Goal: Register for event/course

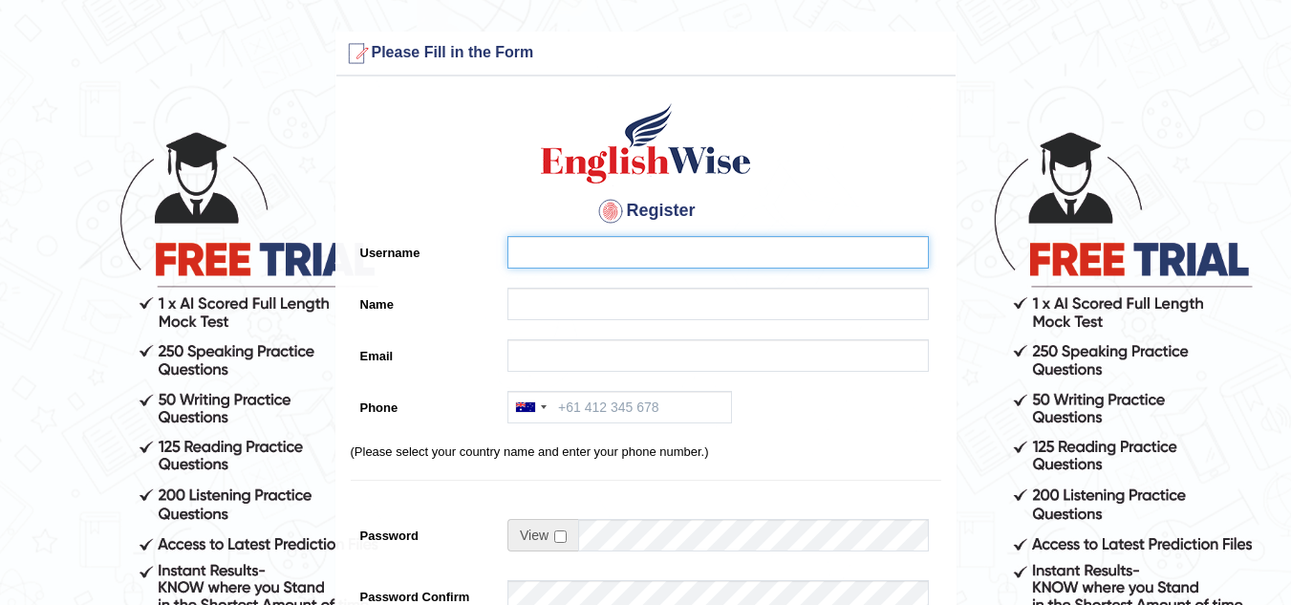
click at [548, 255] on input "Username" at bounding box center [717, 252] width 421 height 32
type input "Chimi"
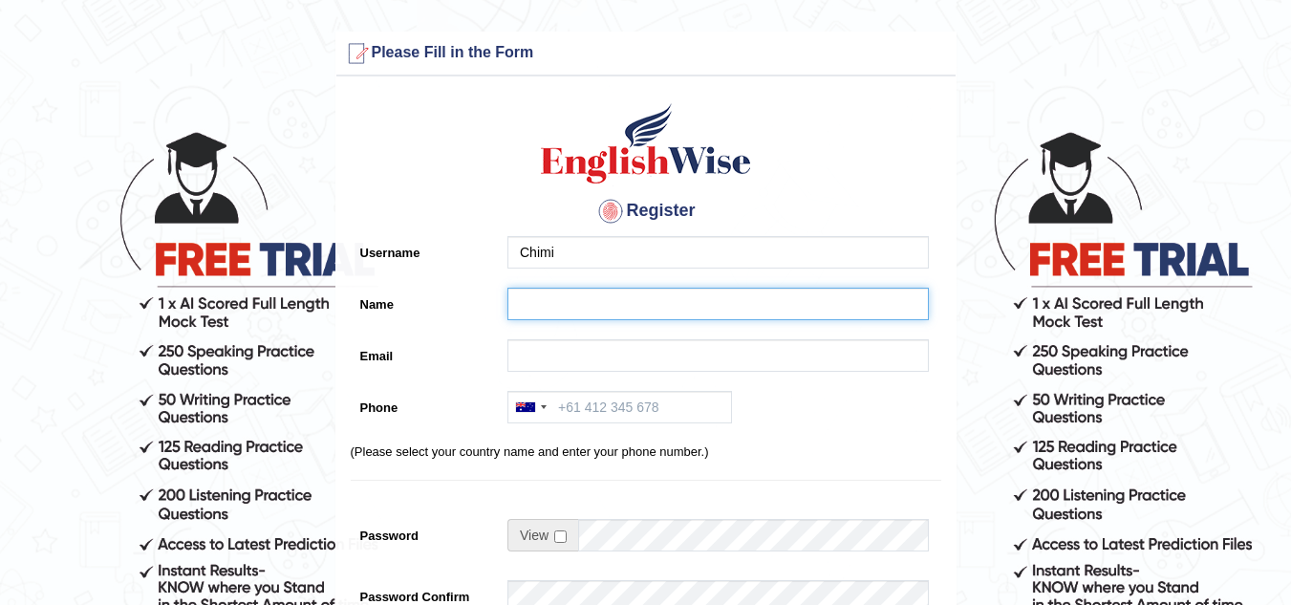
click at [581, 302] on input "Name" at bounding box center [717, 304] width 421 height 32
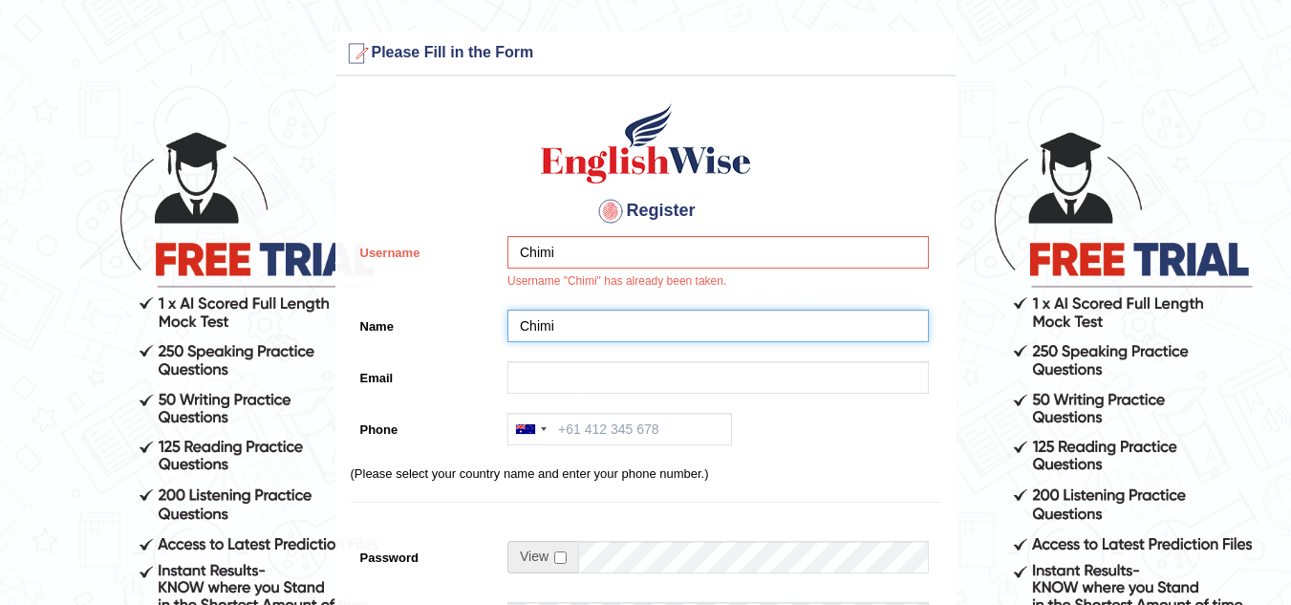
type input "Chimi"
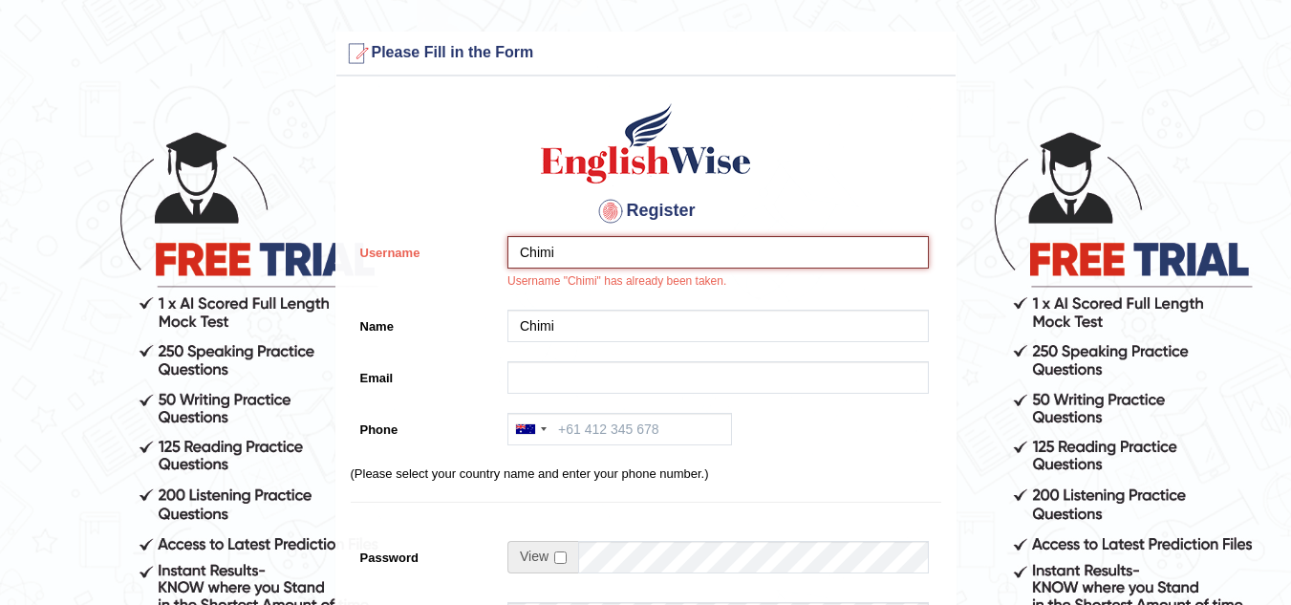
drag, startPoint x: 562, startPoint y: 253, endPoint x: 435, endPoint y: 252, distance: 127.1
click at [435, 252] on div "Username Chimi Username "Chimi" has already been taken." at bounding box center [646, 268] width 591 height 64
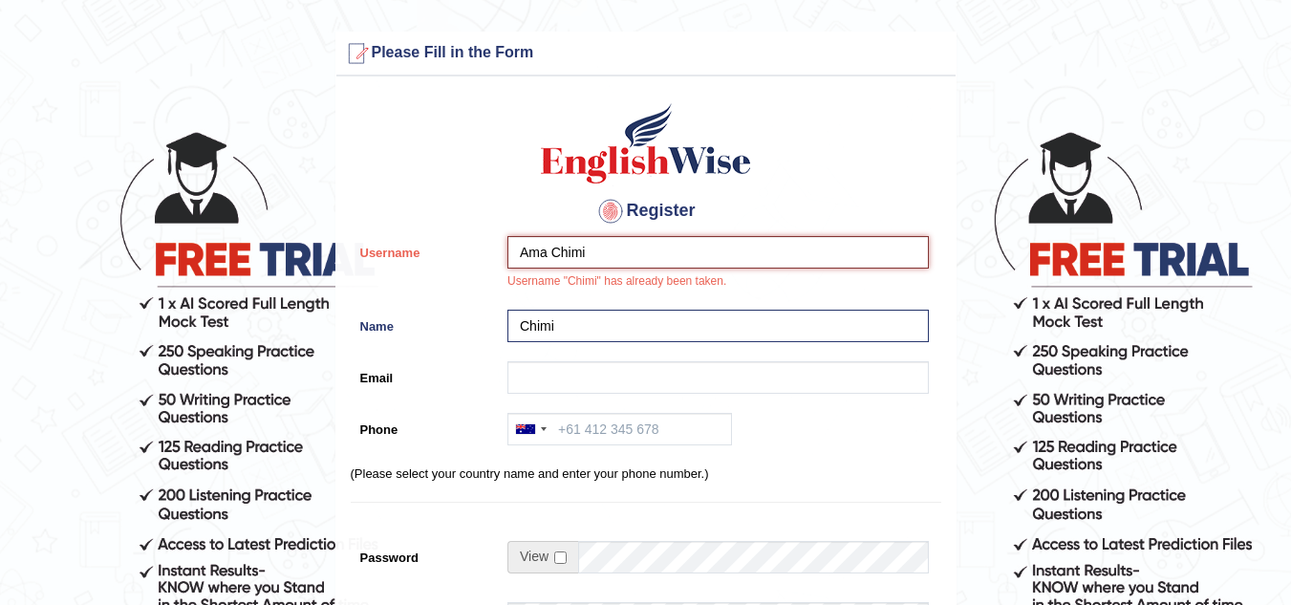
type input "Ama Chimi"
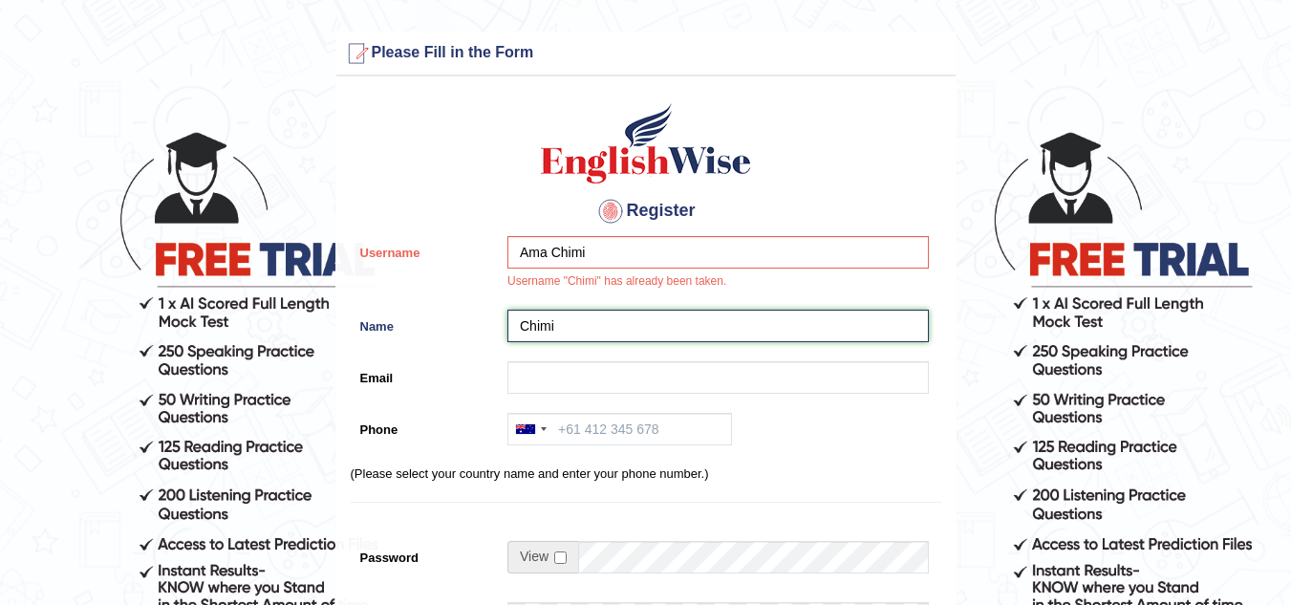
click at [570, 327] on input "Chimi" at bounding box center [717, 326] width 421 height 32
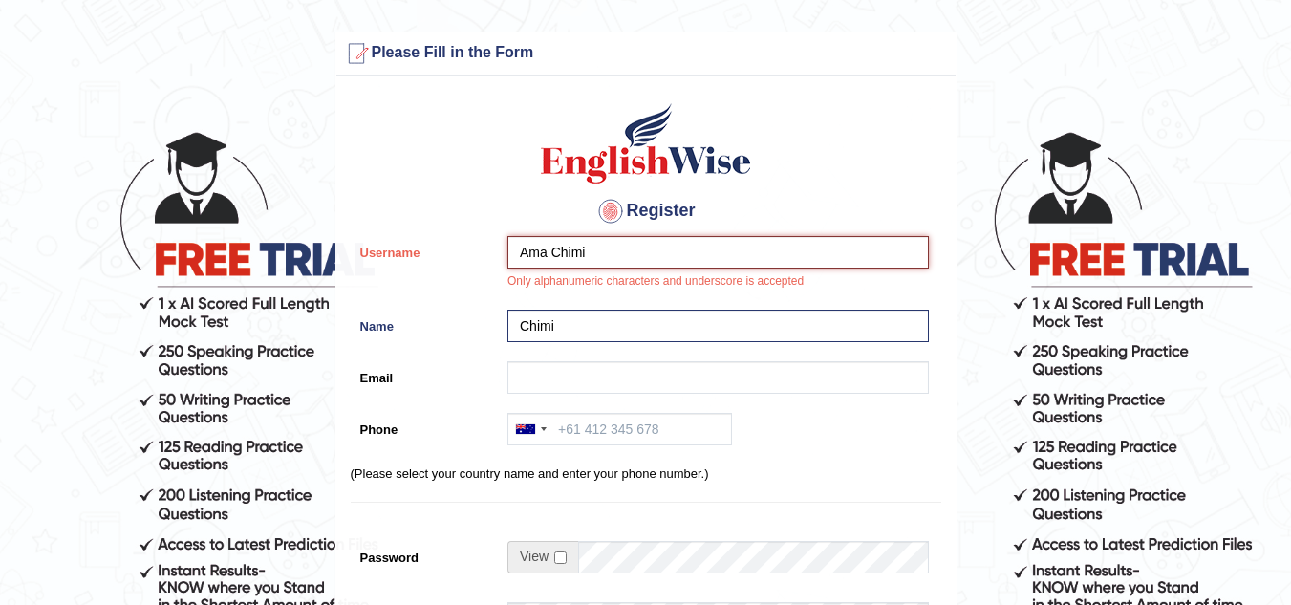
drag, startPoint x: 591, startPoint y: 255, endPoint x: 494, endPoint y: 255, distance: 96.5
click at [494, 255] on div "Username Ama Chimi Only alphanumeric characters and underscore is accepted" at bounding box center [646, 268] width 591 height 64
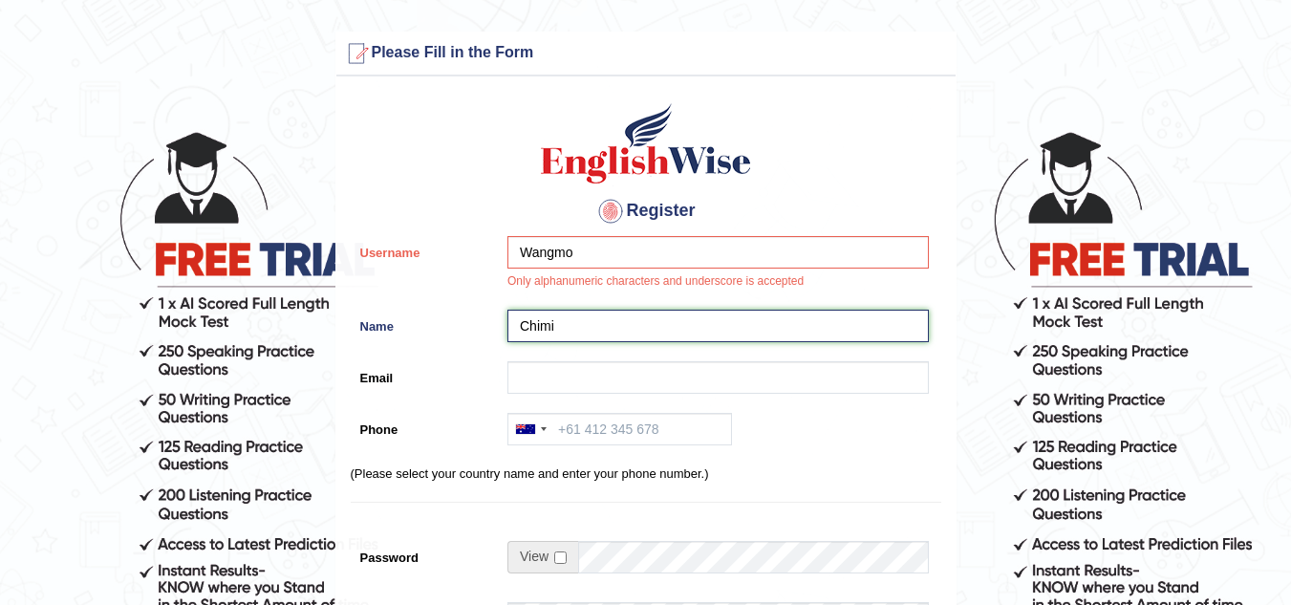
click at [579, 330] on input "Chimi" at bounding box center [717, 326] width 421 height 32
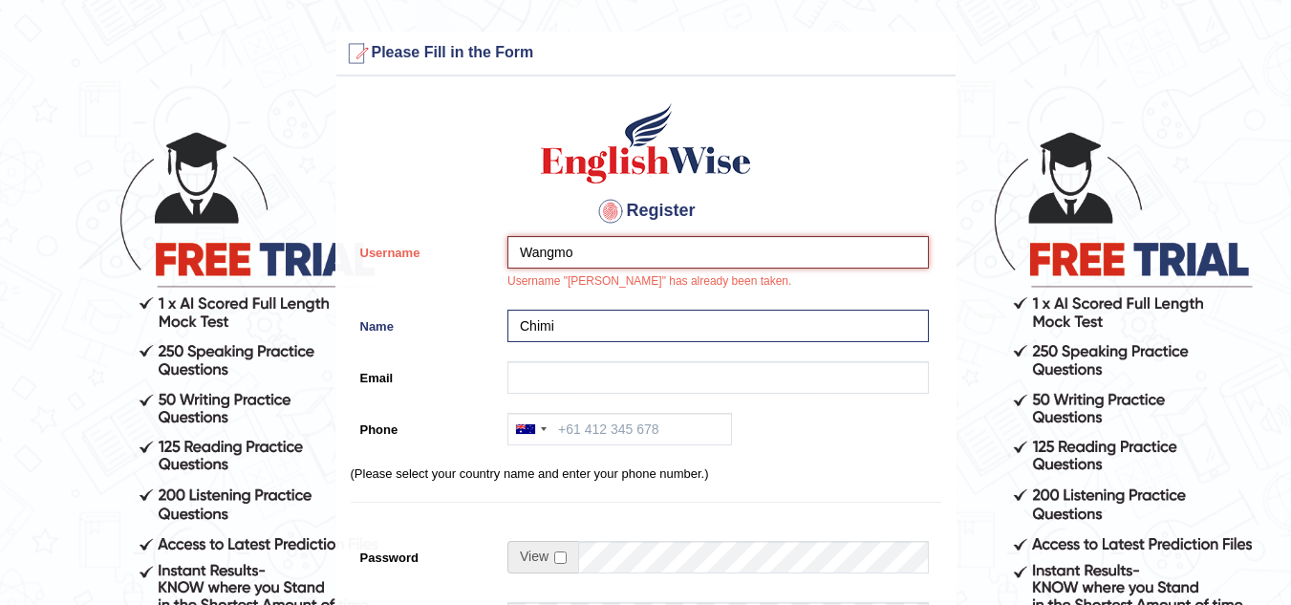
drag, startPoint x: 578, startPoint y: 251, endPoint x: 503, endPoint y: 245, distance: 75.8
click at [503, 245] on div "Wangmo Username "Wangmo" has already been taken." at bounding box center [713, 268] width 431 height 64
type input "Chimi26"
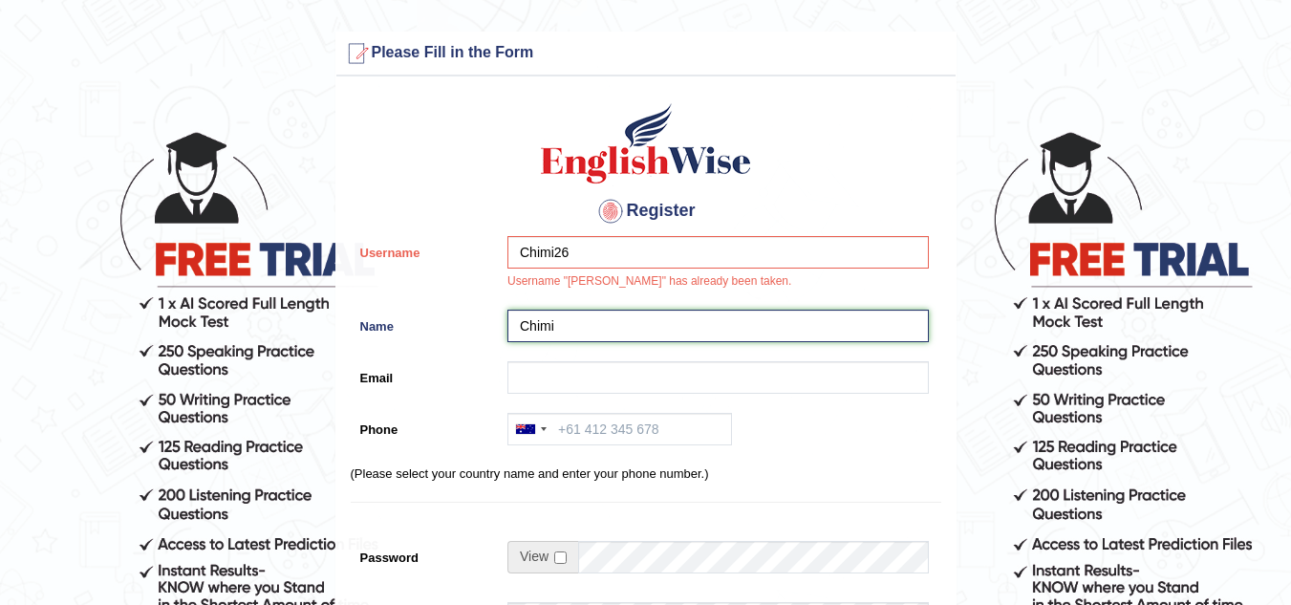
click at [600, 320] on input "Chimi" at bounding box center [717, 326] width 421 height 32
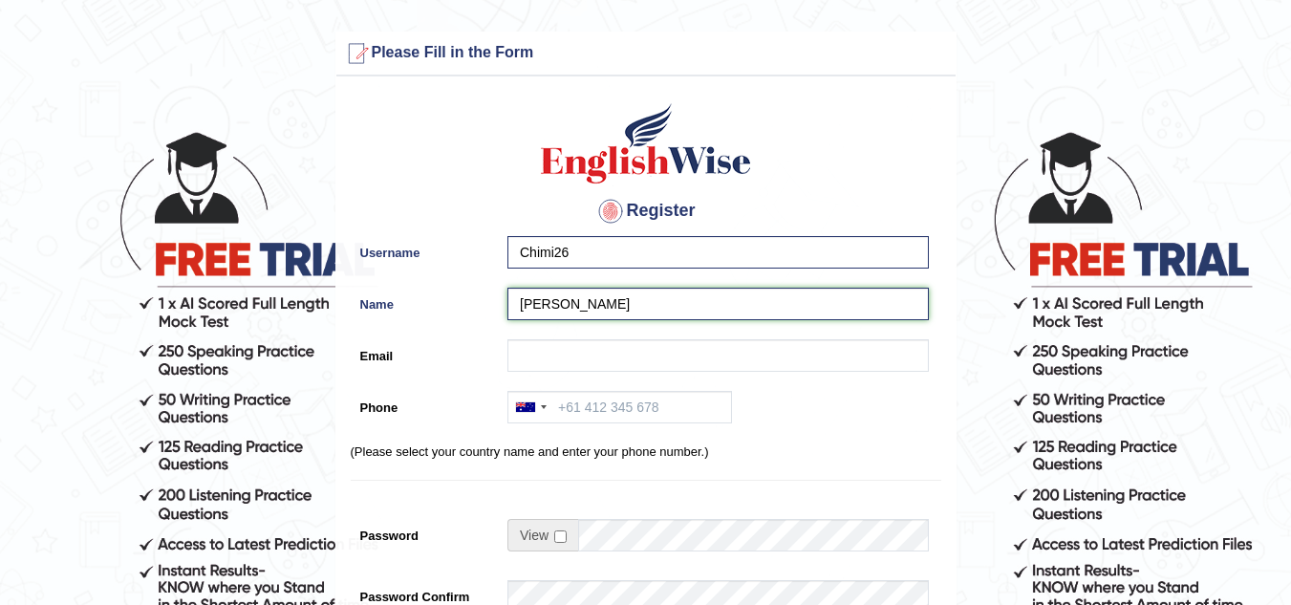
type input "[PERSON_NAME]"
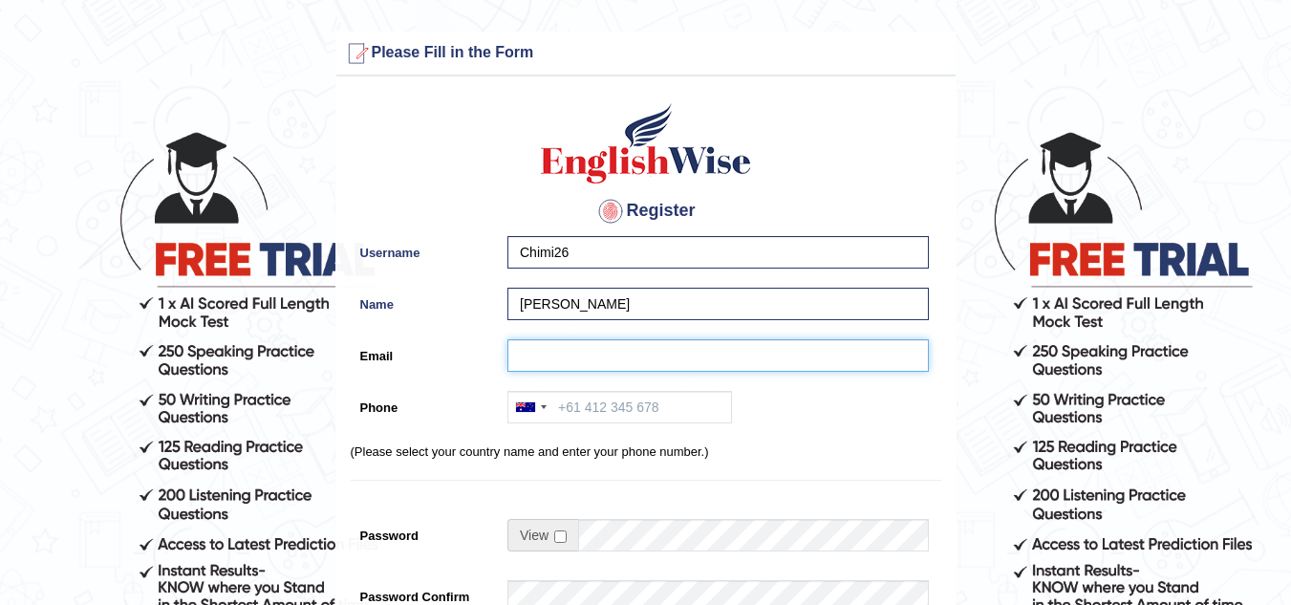
click at [586, 344] on input "Email" at bounding box center [717, 355] width 421 height 32
type input "cmedars@gmail.com"
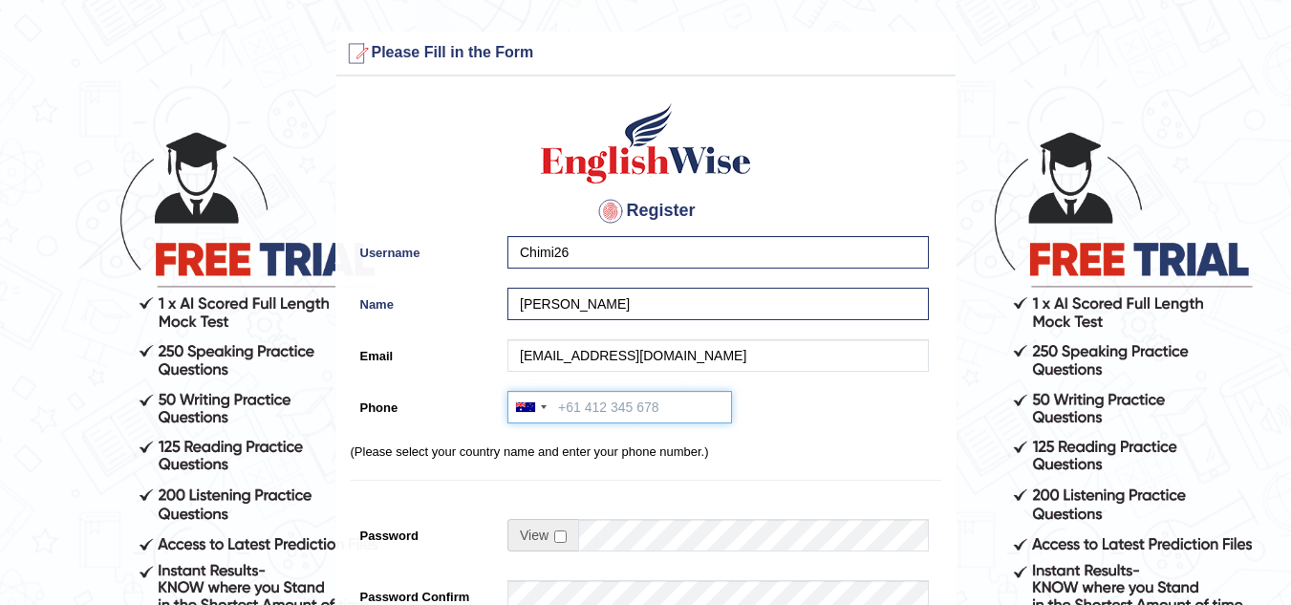
click at [595, 416] on input "Phone" at bounding box center [619, 407] width 225 height 32
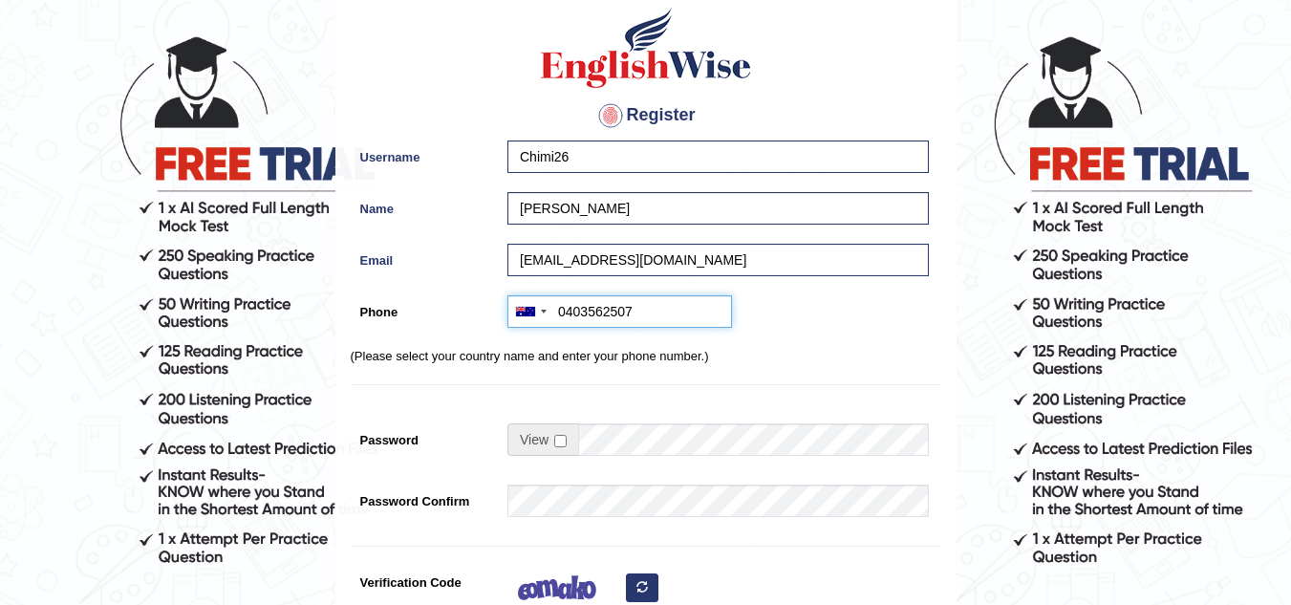
scroll to position [191, 0]
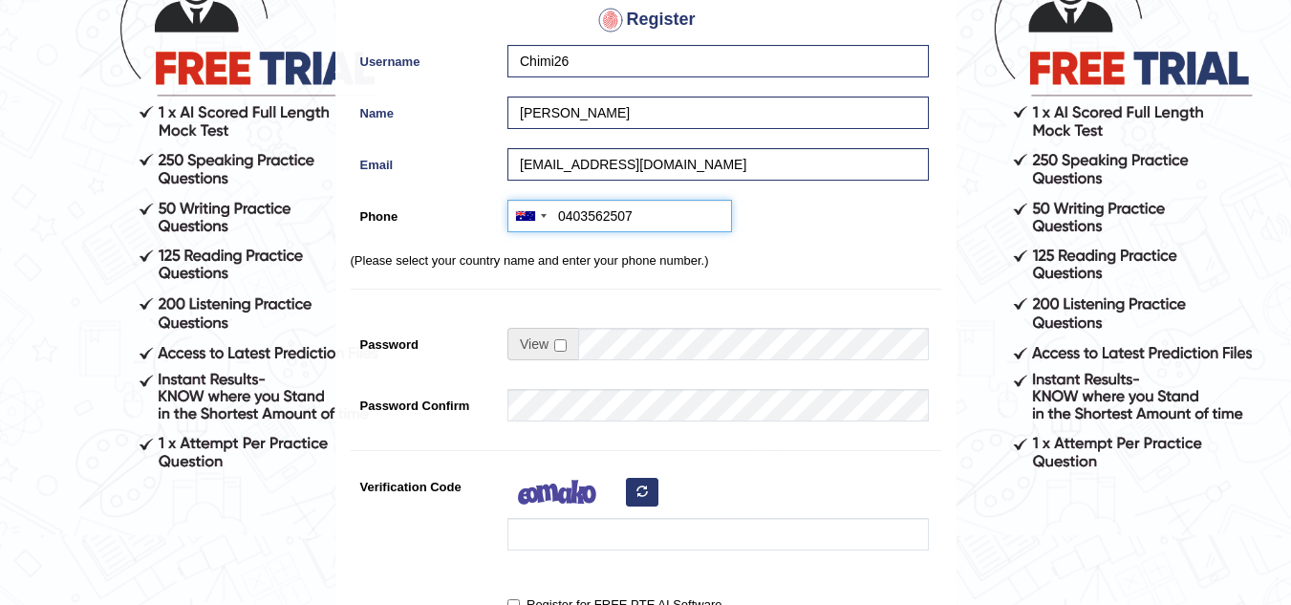
type input "0403562507"
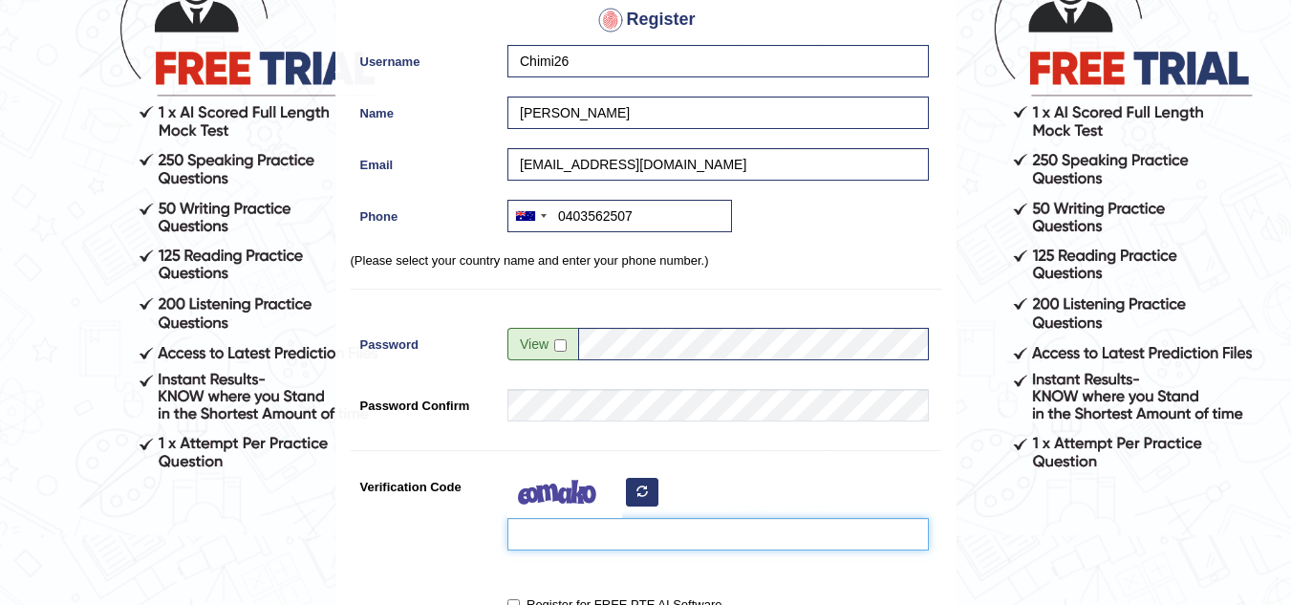
click at [606, 536] on input "Verification Code" at bounding box center [717, 534] width 421 height 32
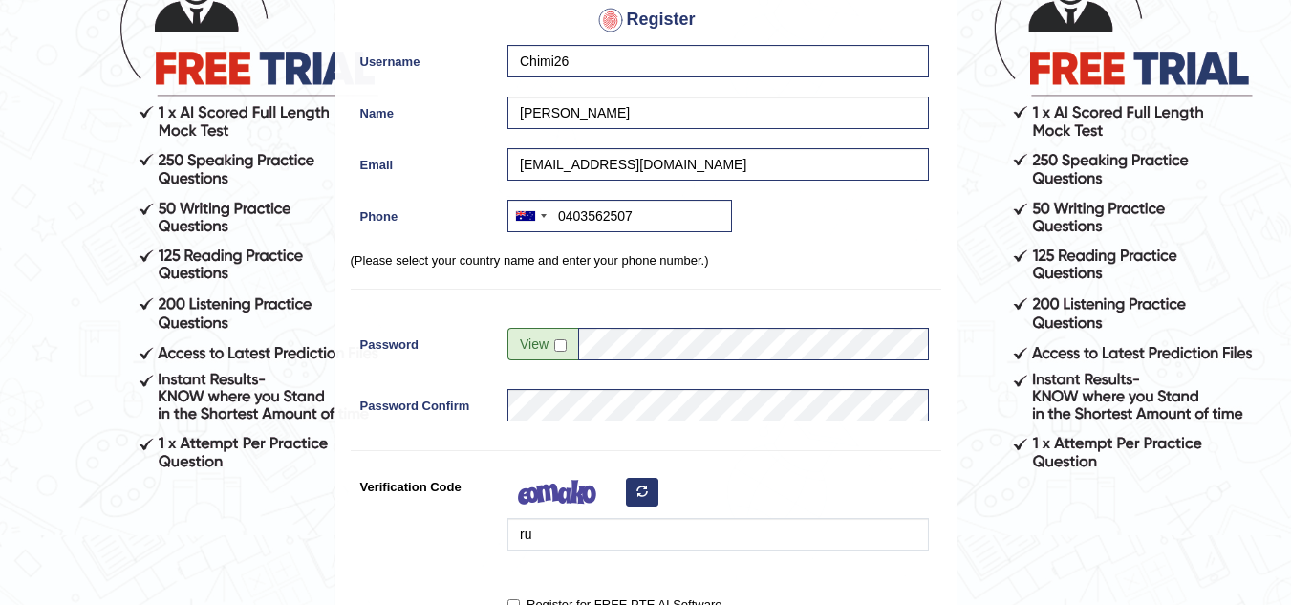
click at [630, 488] on button "button" at bounding box center [642, 492] width 32 height 29
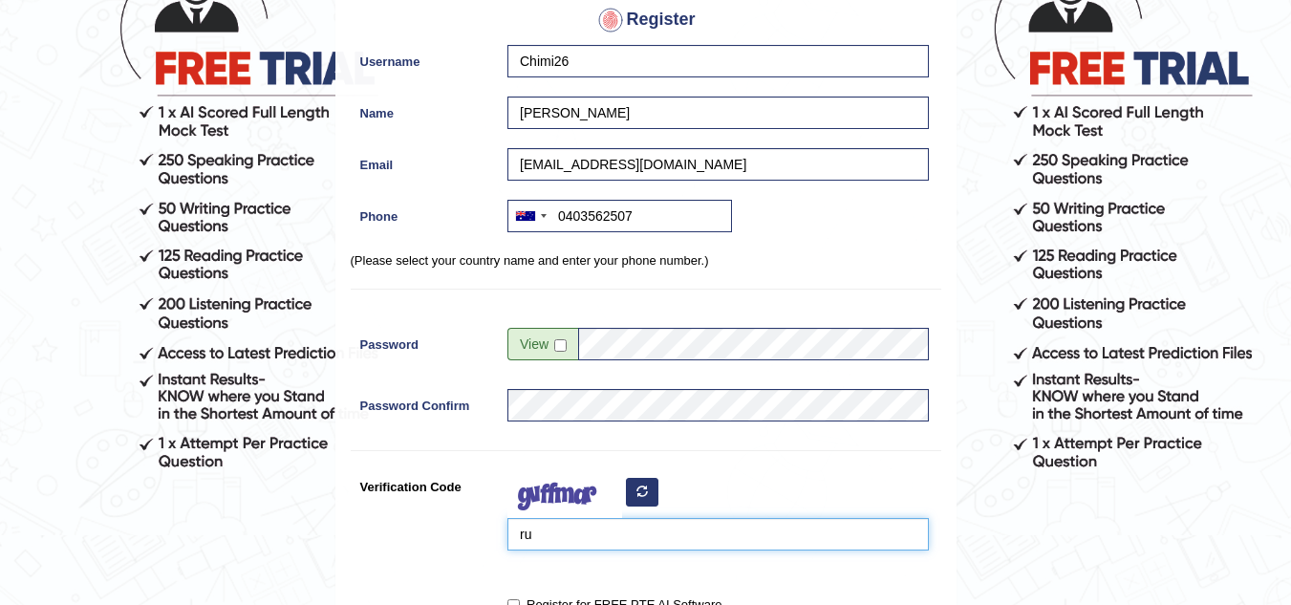
click at [545, 530] on input "ru" at bounding box center [717, 534] width 421 height 32
type input "r"
click at [636, 494] on icon "button" at bounding box center [641, 490] width 11 height 11
drag, startPoint x: 537, startPoint y: 532, endPoint x: 462, endPoint y: 501, distance: 81.8
click at [496, 530] on div "Verification Code ti" at bounding box center [646, 515] width 591 height 90
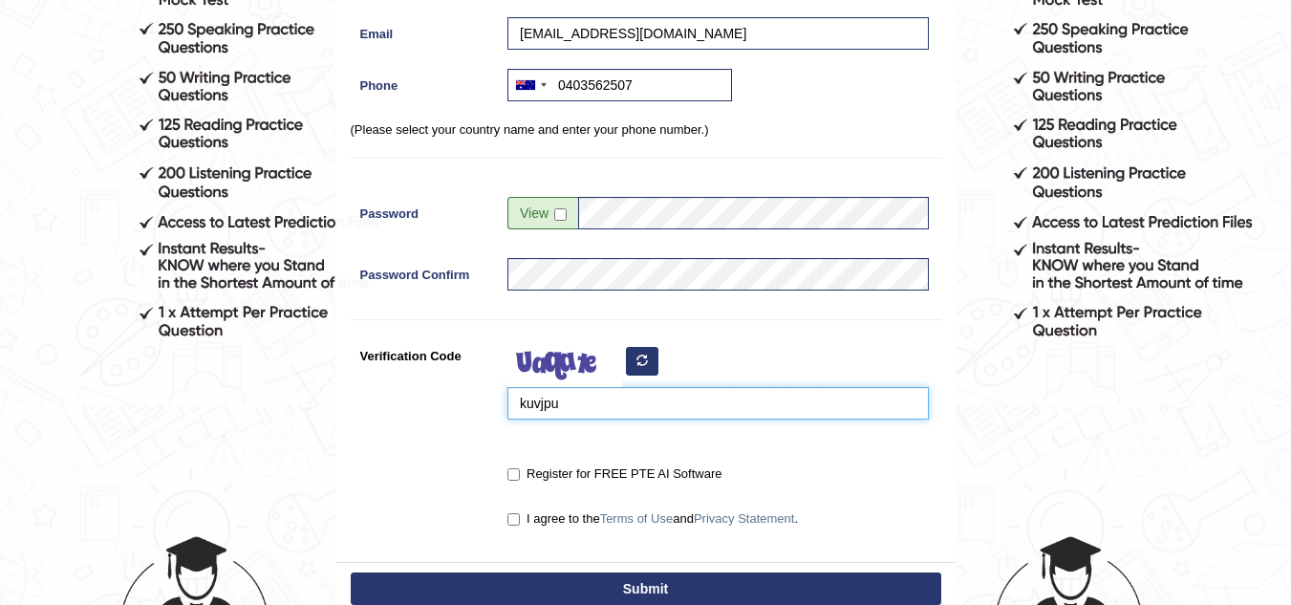
scroll to position [382, 0]
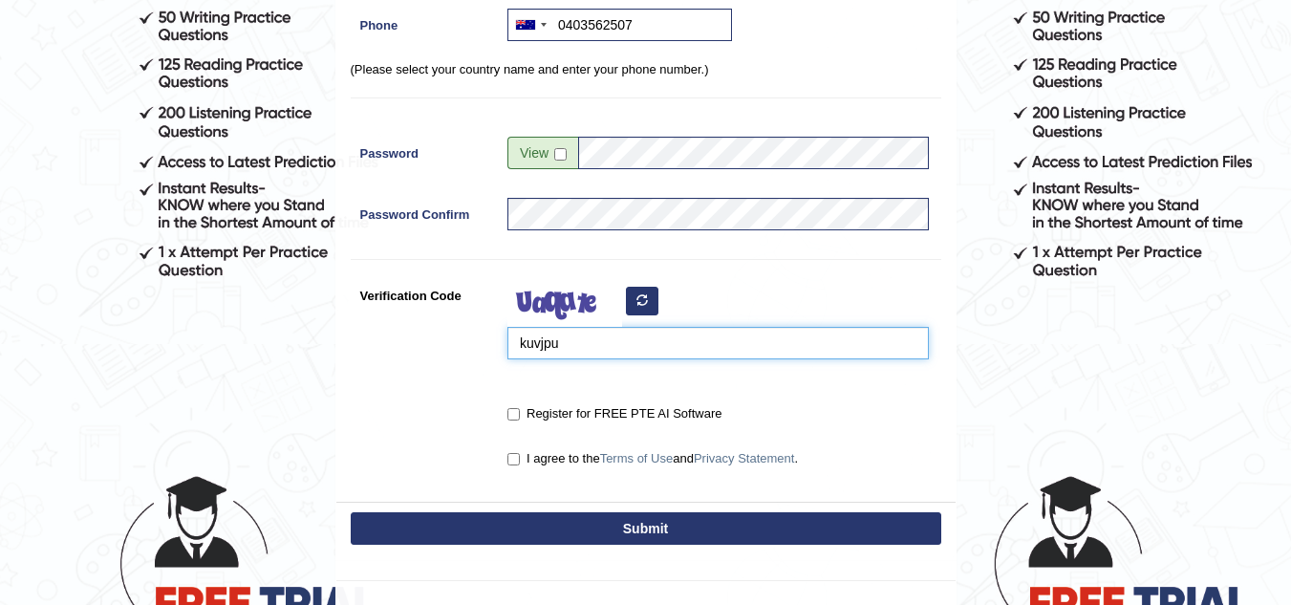
type input "kuvjpu"
click at [515, 420] on input "Register for FREE PTE AI Software" at bounding box center [513, 414] width 12 height 12
checkbox input "true"
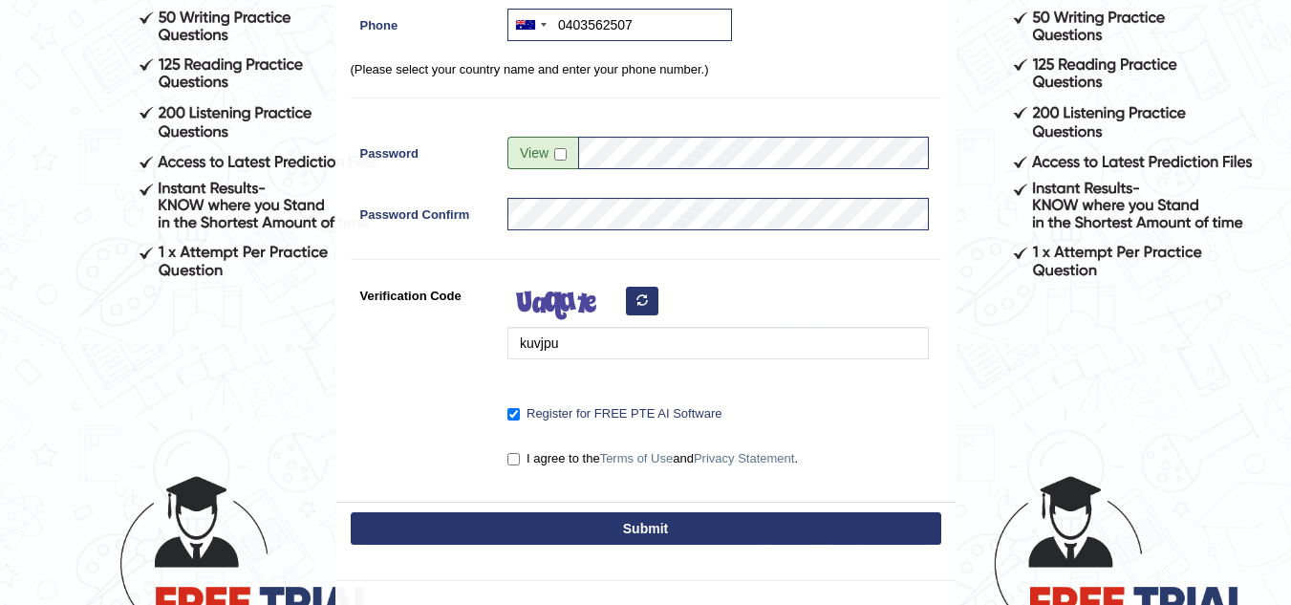
click at [520, 463] on label "I agree to the Terms of Use and Privacy Statement ." at bounding box center [652, 458] width 291 height 19
click at [520, 463] on input "I agree to the Terms of Use and Privacy Statement ." at bounding box center [513, 459] width 12 height 12
checkbox input "true"
click at [624, 513] on button "Submit" at bounding box center [646, 528] width 591 height 32
type input "+61403562507"
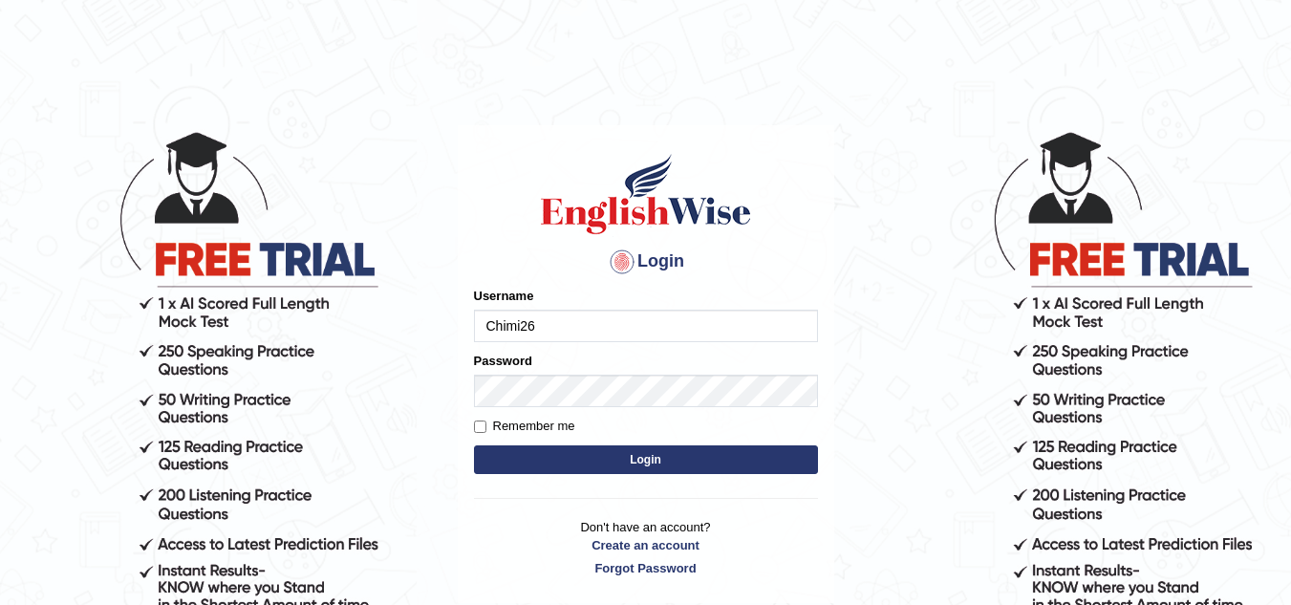
type input "Chimi26"
click at [645, 459] on button "Login" at bounding box center [646, 459] width 344 height 29
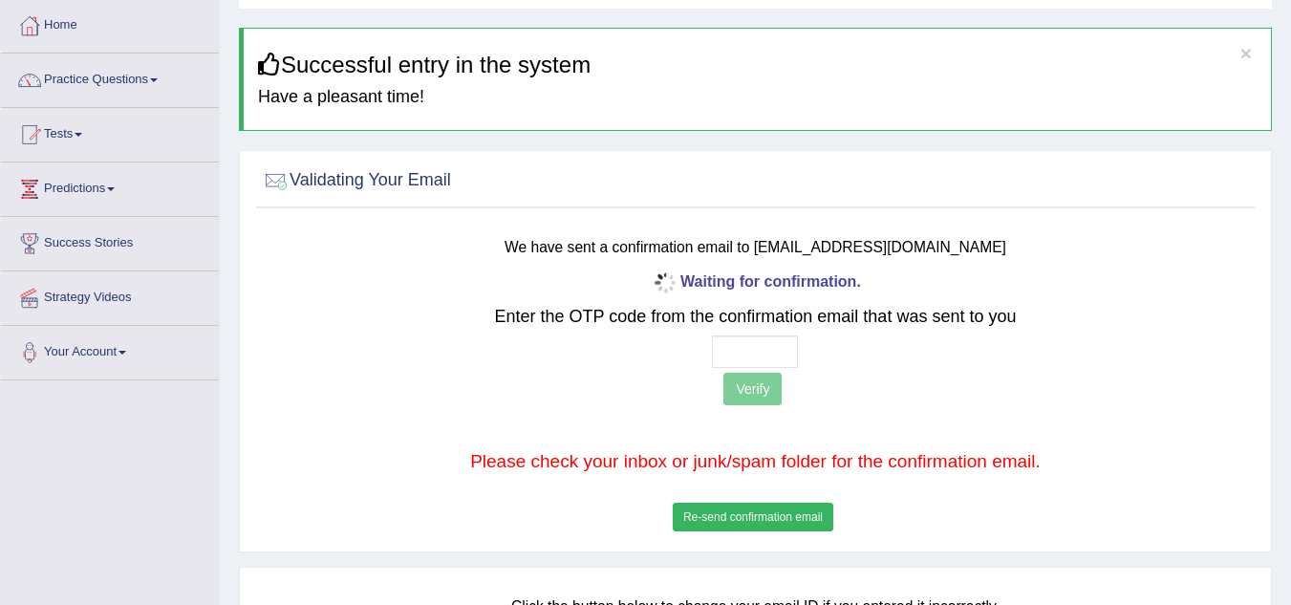
scroll to position [191, 0]
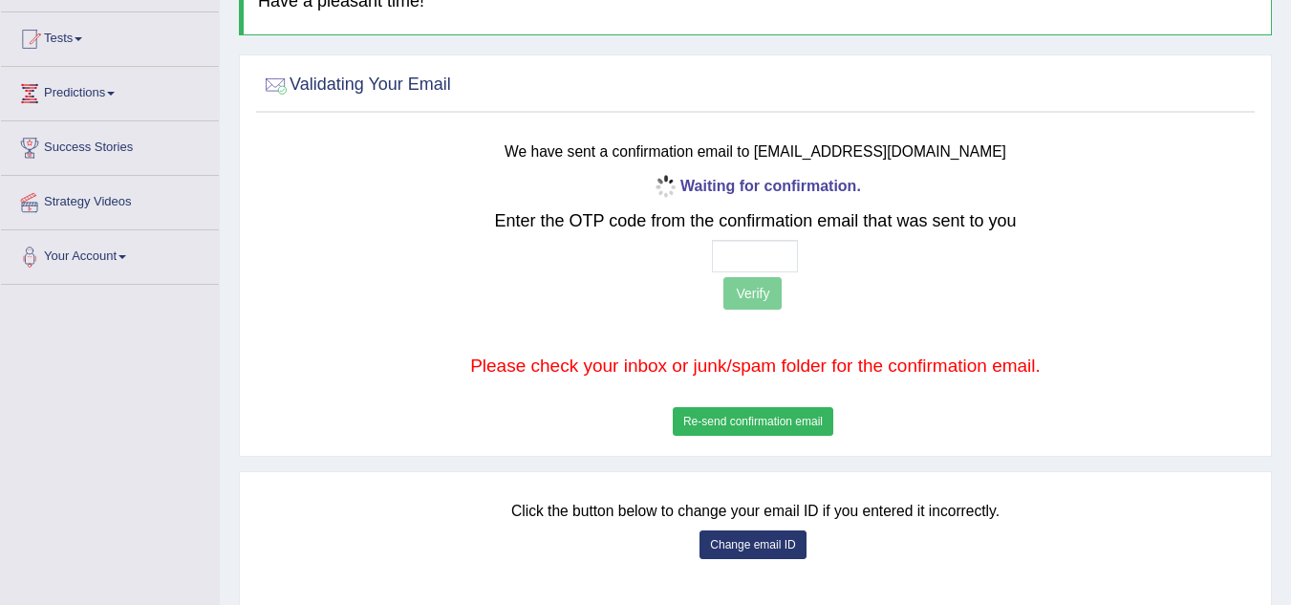
click at [772, 415] on button "Re-send confirmation email" at bounding box center [753, 421] width 161 height 29
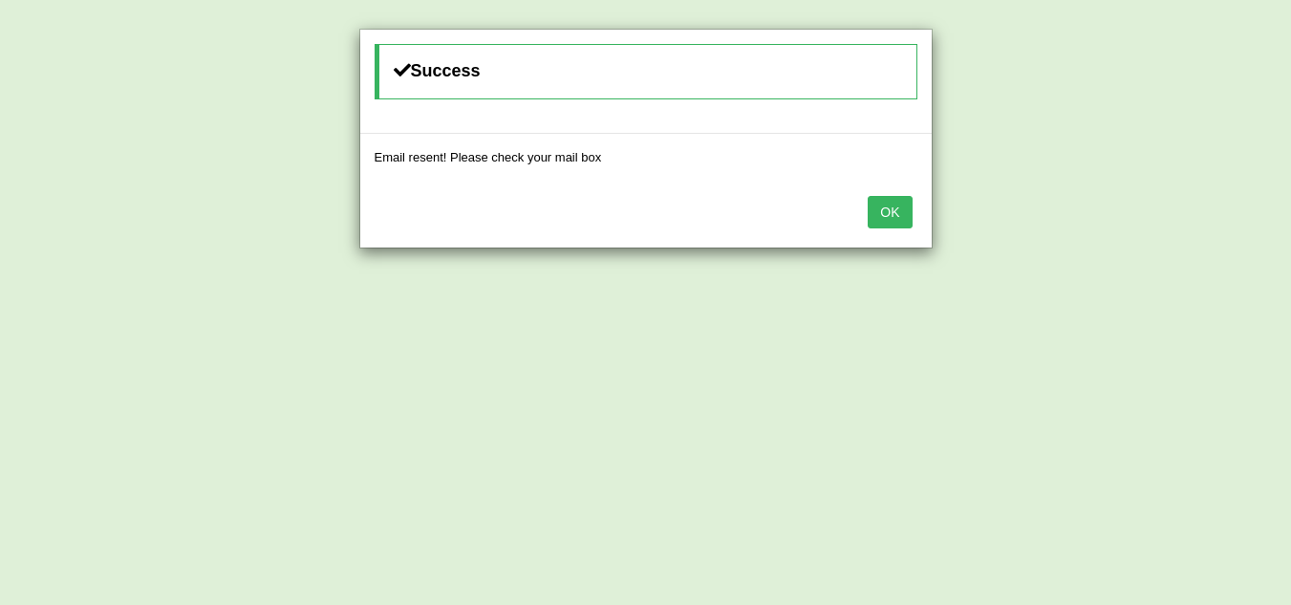
click at [898, 216] on button "OK" at bounding box center [890, 212] width 44 height 32
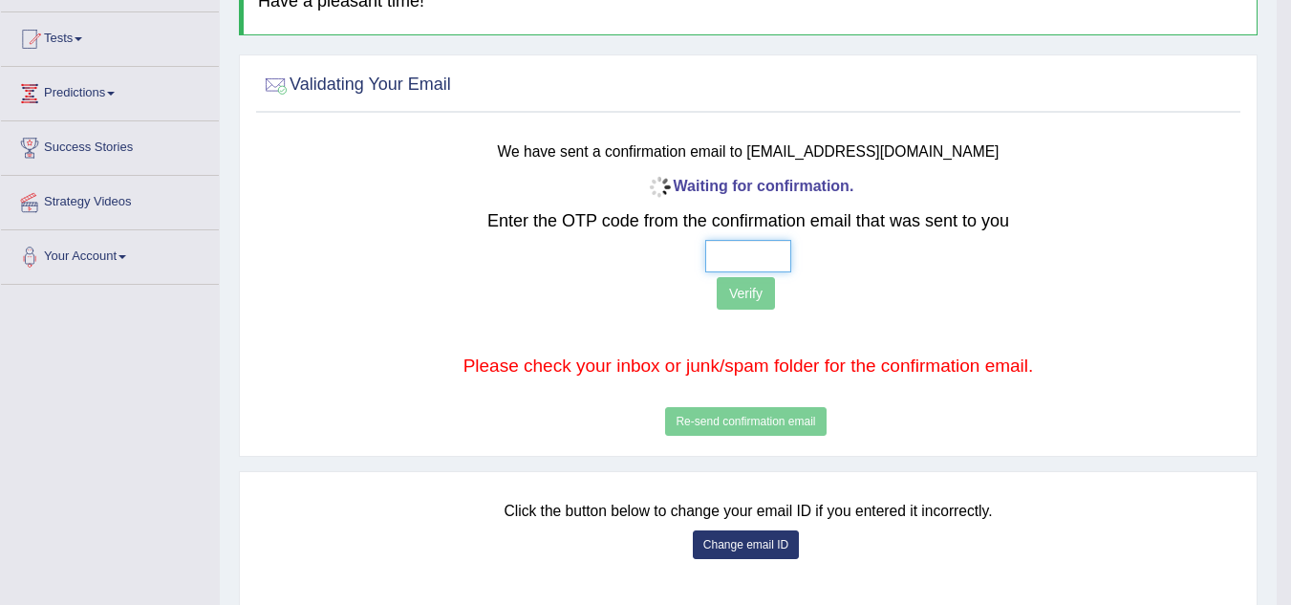
click at [759, 252] on input "text" at bounding box center [748, 256] width 86 height 32
type input "5 9 6 3"
click at [750, 291] on button "Verify" at bounding box center [746, 293] width 58 height 32
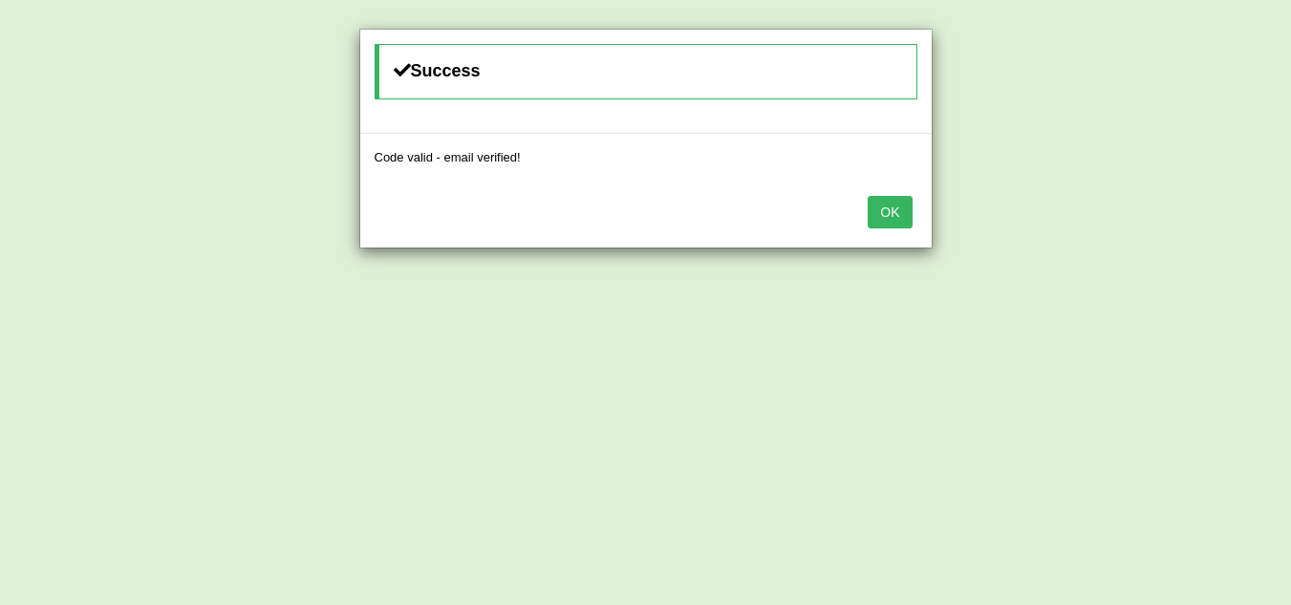
click at [881, 209] on button "OK" at bounding box center [890, 212] width 44 height 32
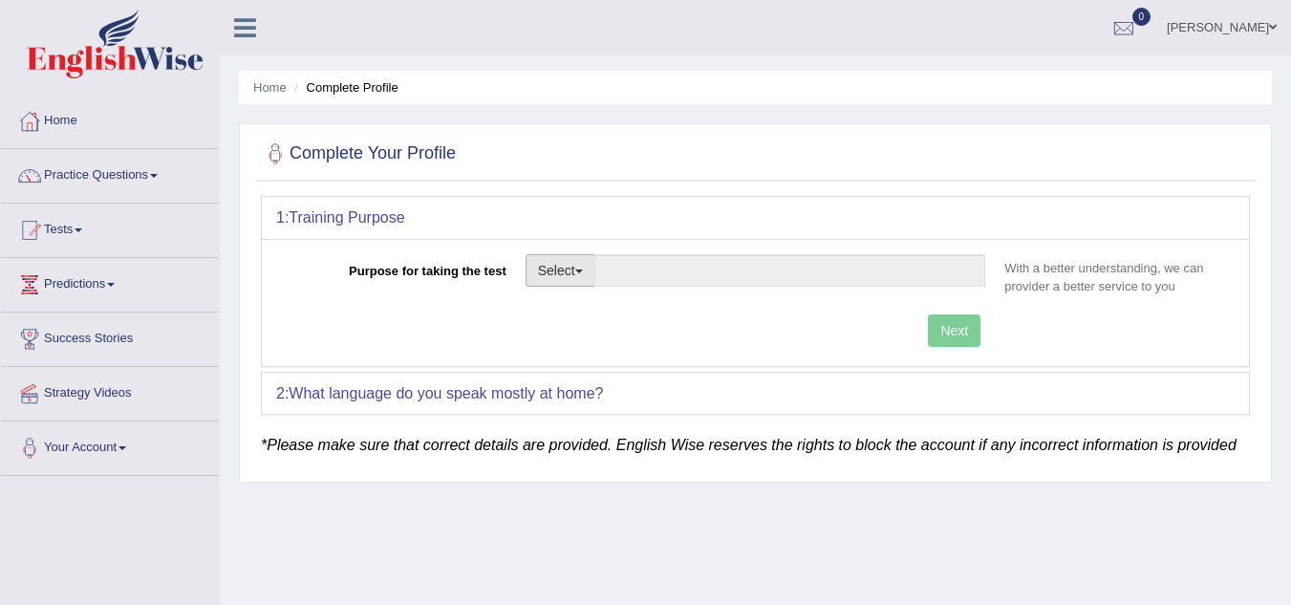
click at [581, 275] on button "Select" at bounding box center [561, 270] width 70 height 32
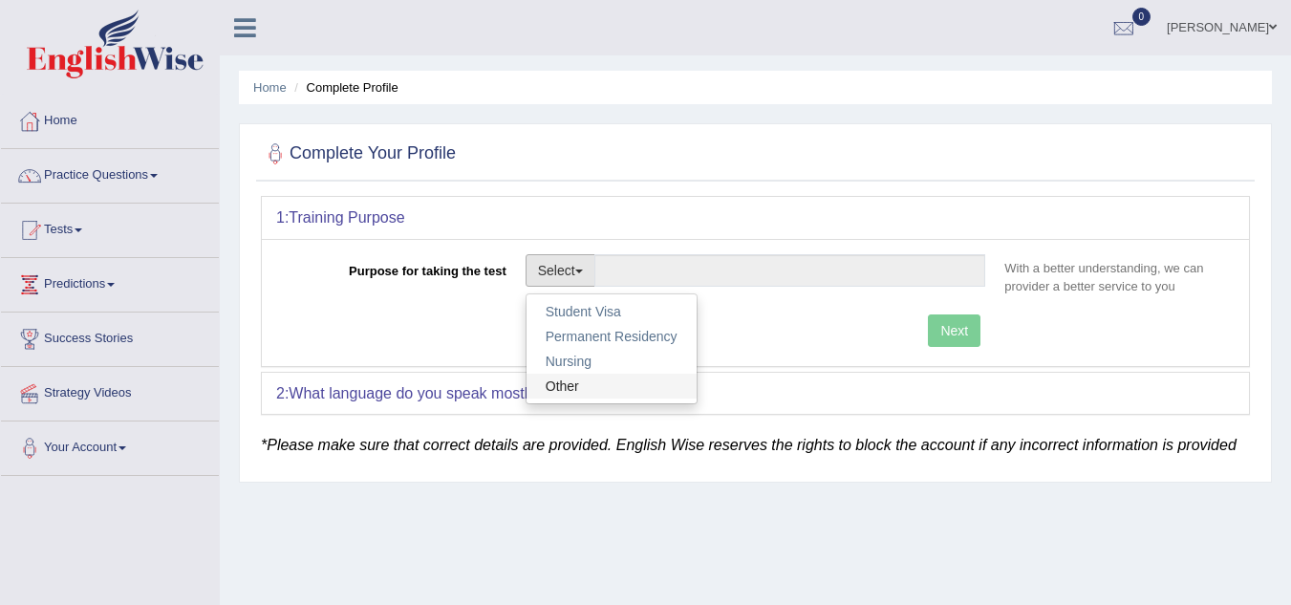
click at [571, 388] on link "Other" at bounding box center [612, 386] width 170 height 25
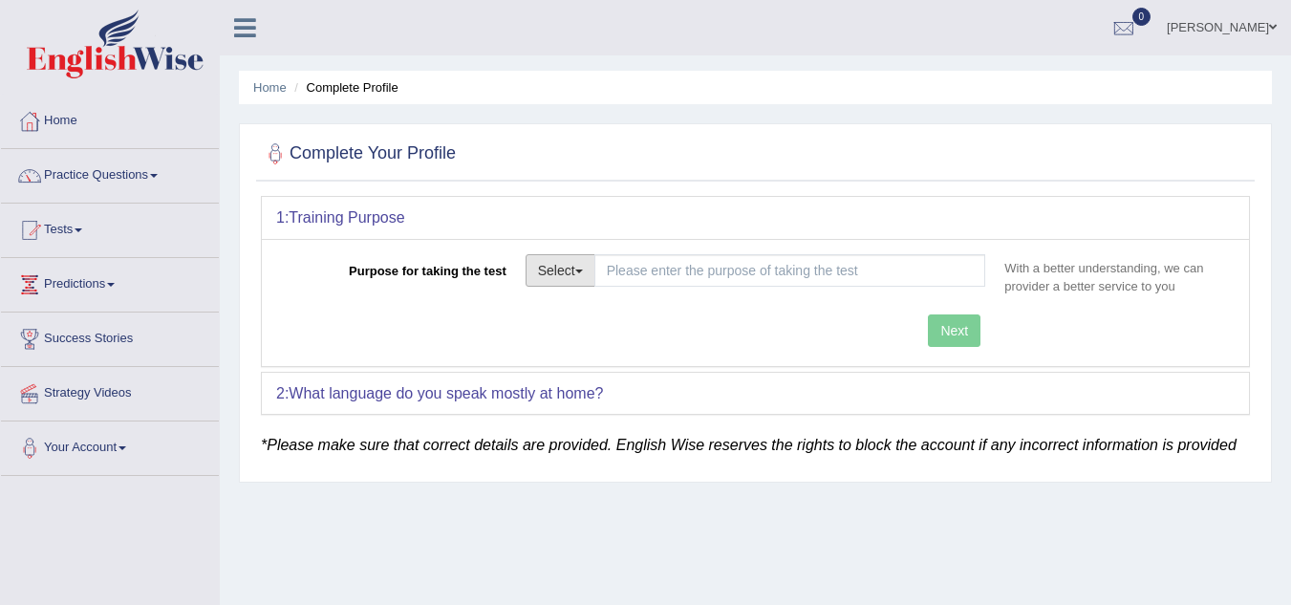
click at [591, 272] on button "Select" at bounding box center [561, 270] width 70 height 32
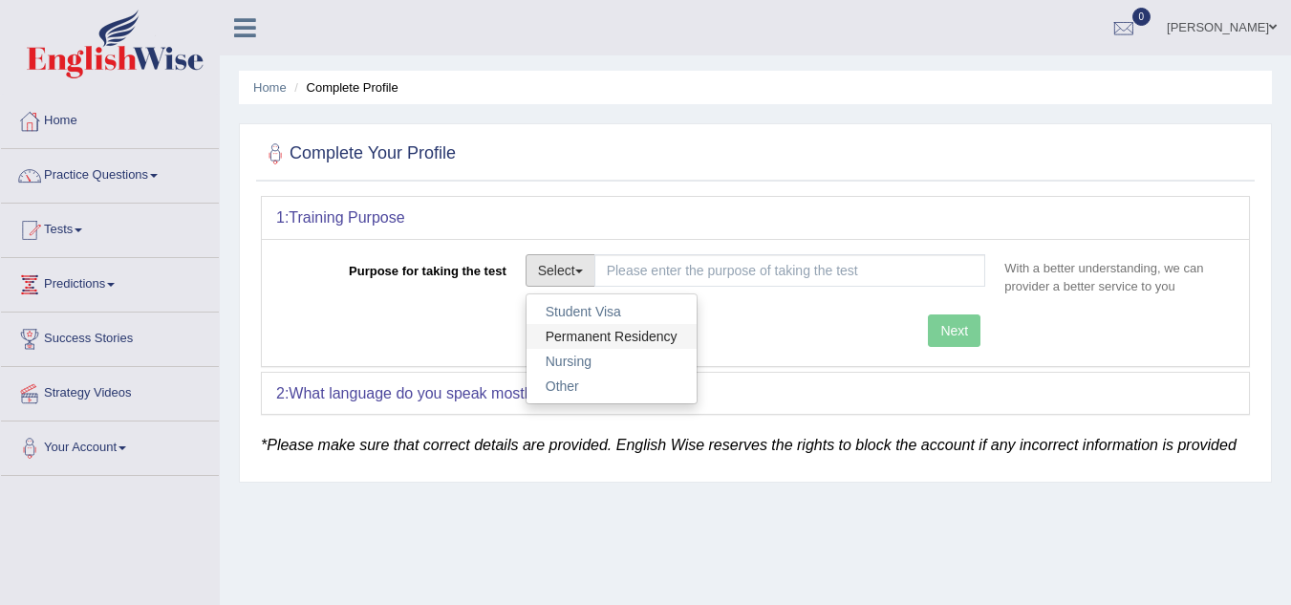
click at [583, 336] on link "Permanent Residency" at bounding box center [612, 336] width 170 height 25
type input "Permanent Residency"
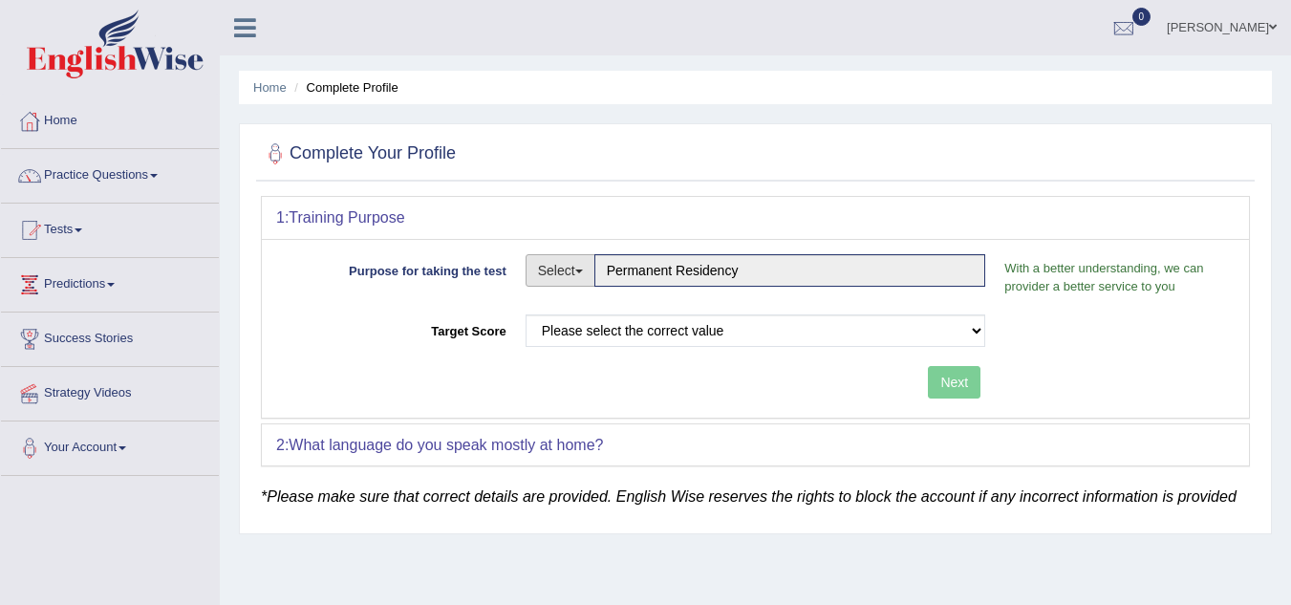
click at [588, 270] on button "Select" at bounding box center [561, 270] width 70 height 32
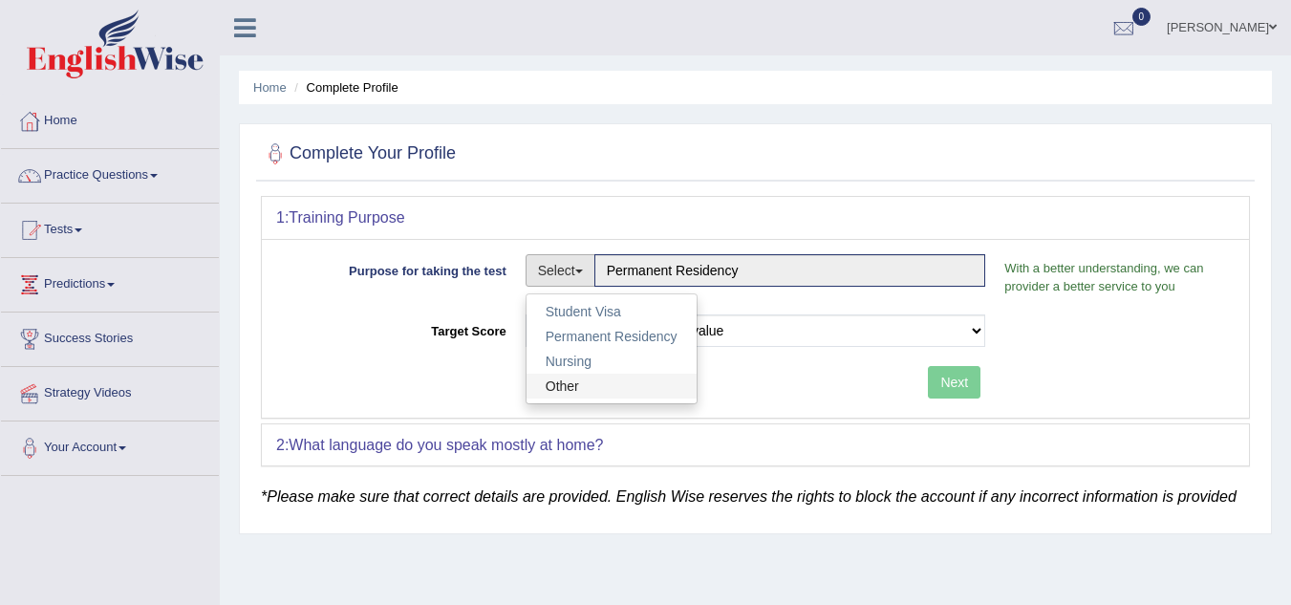
click at [578, 380] on link "Other" at bounding box center [612, 386] width 170 height 25
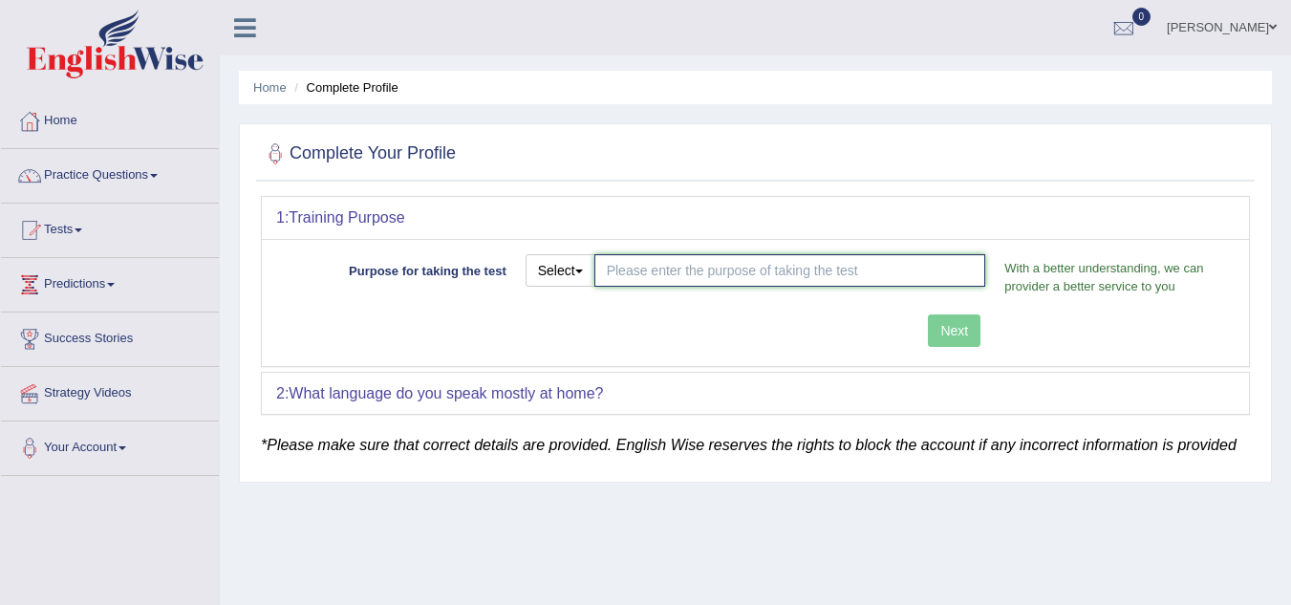
click at [698, 273] on input "Purpose for taking the test" at bounding box center [790, 270] width 392 height 32
type input "work visa"
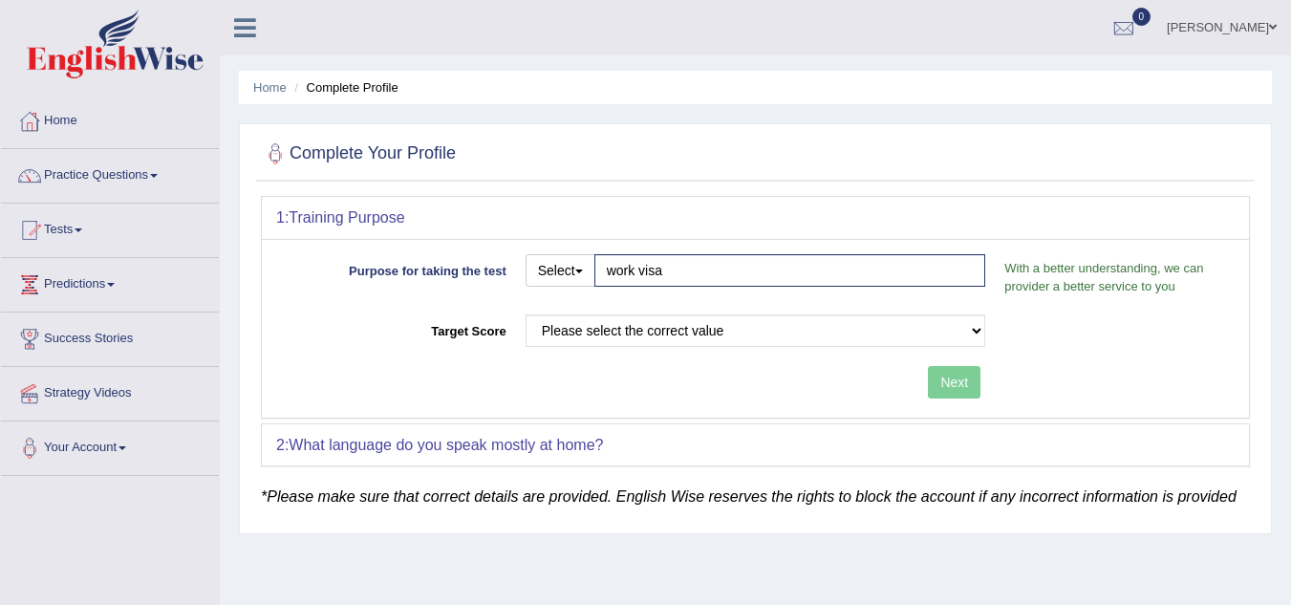
click at [947, 332] on div "Purpose for taking the test Select Student Visa Permanent Residency Nursing Oth…" at bounding box center [755, 328] width 987 height 179
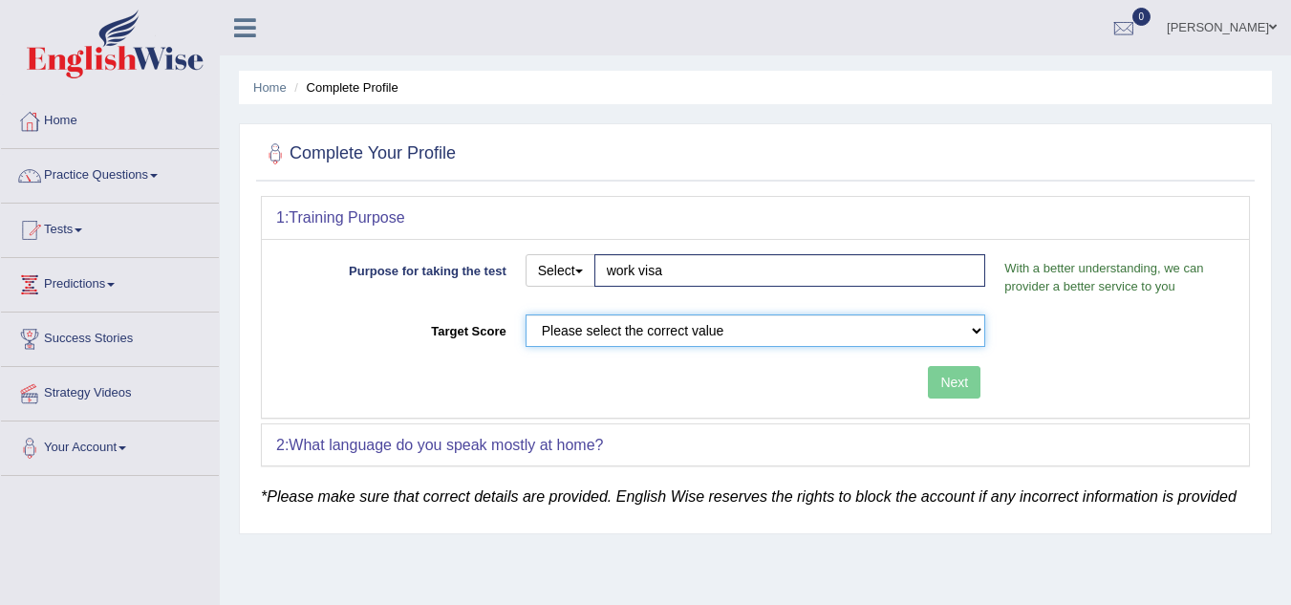
click at [752, 330] on select "Please select the correct value 50 (6 bands) 58 (6.5 bands) 65 (7 bands) 79 (8 …" at bounding box center [756, 330] width 461 height 32
select select "65"
click at [526, 314] on select "Please select the correct value 50 (6 bands) 58 (6.5 bands) 65 (7 bands) 79 (8 …" at bounding box center [756, 330] width 461 height 32
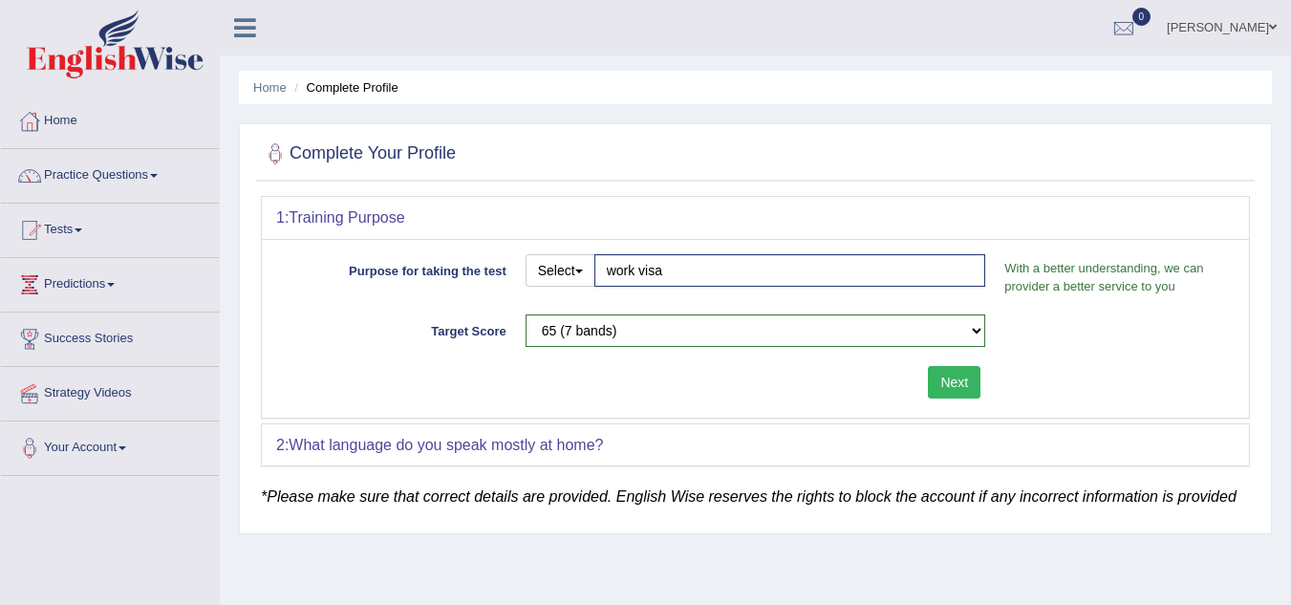
click at [952, 387] on button "Next" at bounding box center [954, 382] width 53 height 32
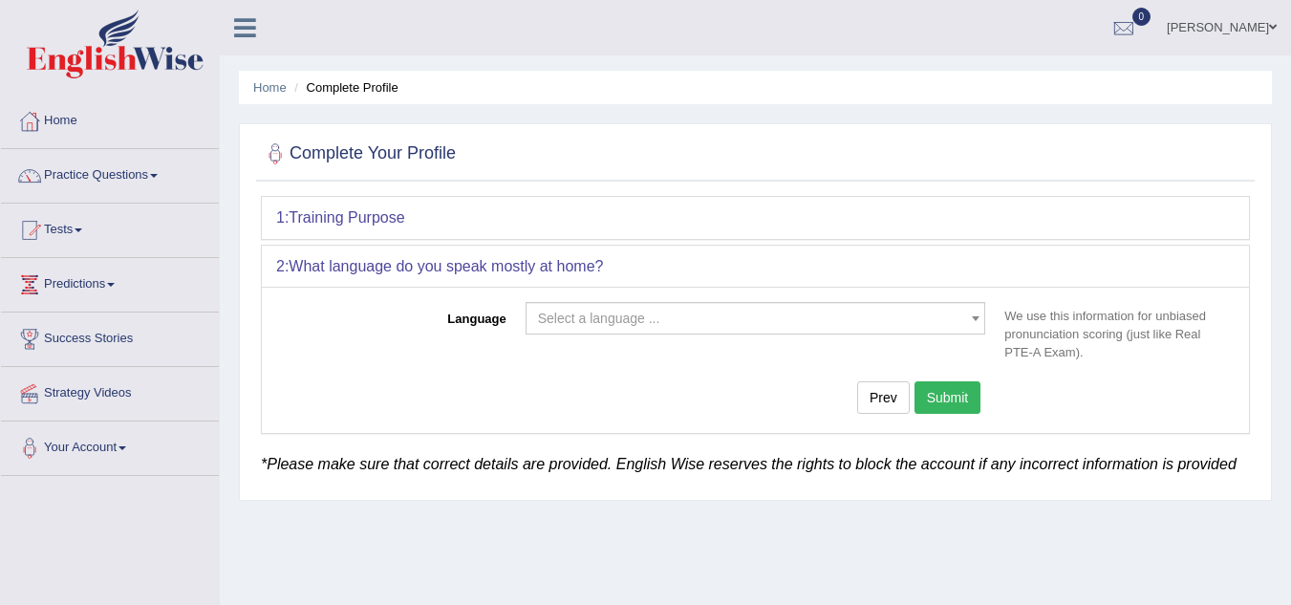
click at [985, 320] on span "Select a language ..." at bounding box center [756, 318] width 461 height 32
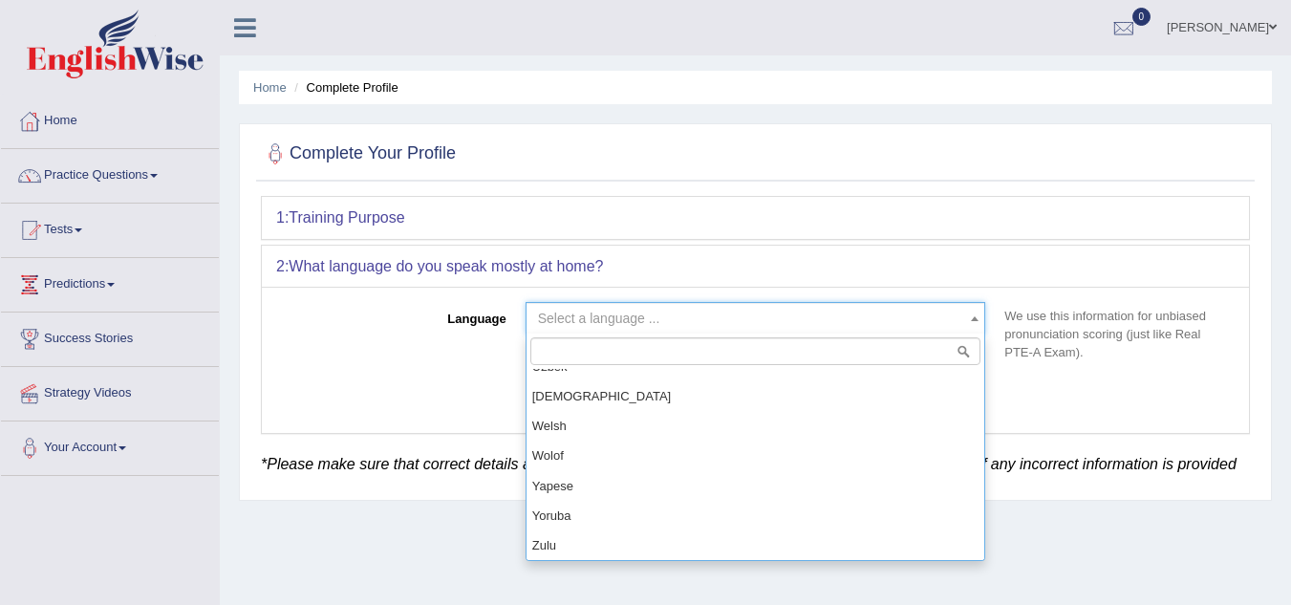
scroll to position [1623, 0]
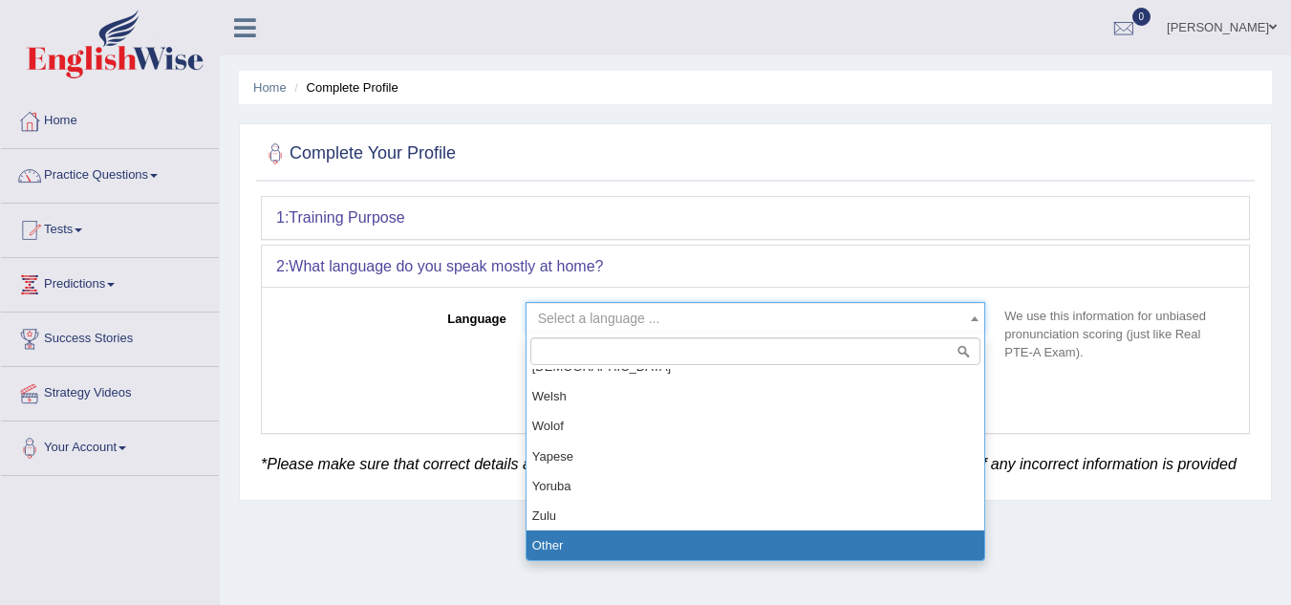
select select "Other"
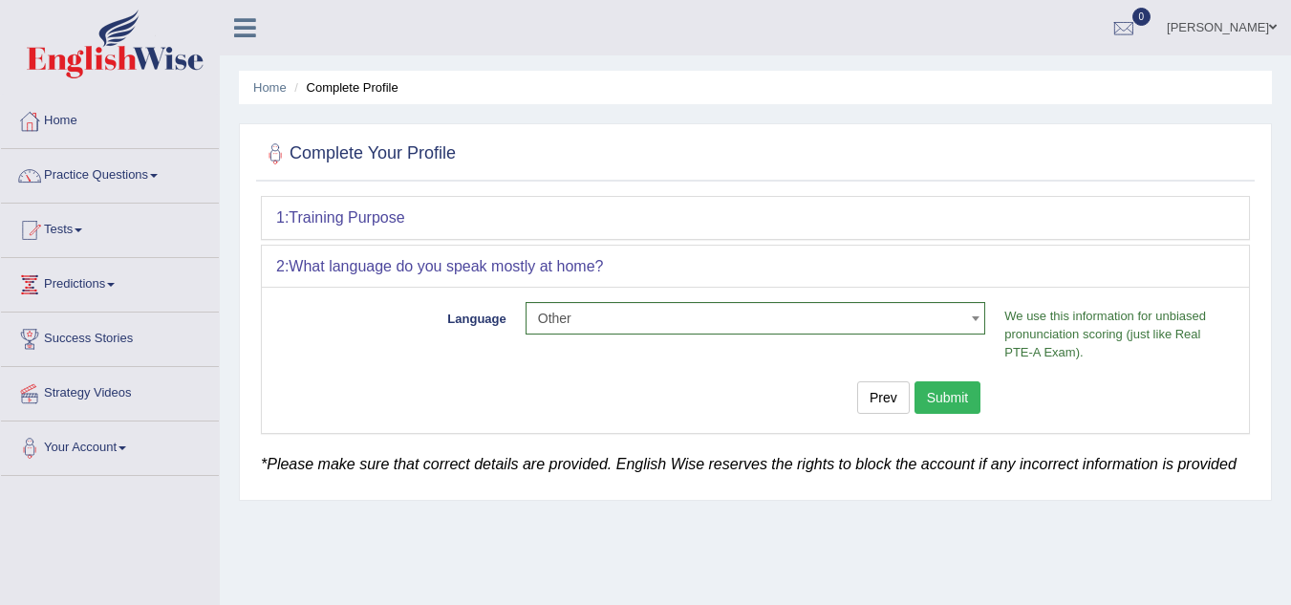
click at [948, 398] on button "Submit" at bounding box center [948, 397] width 67 height 32
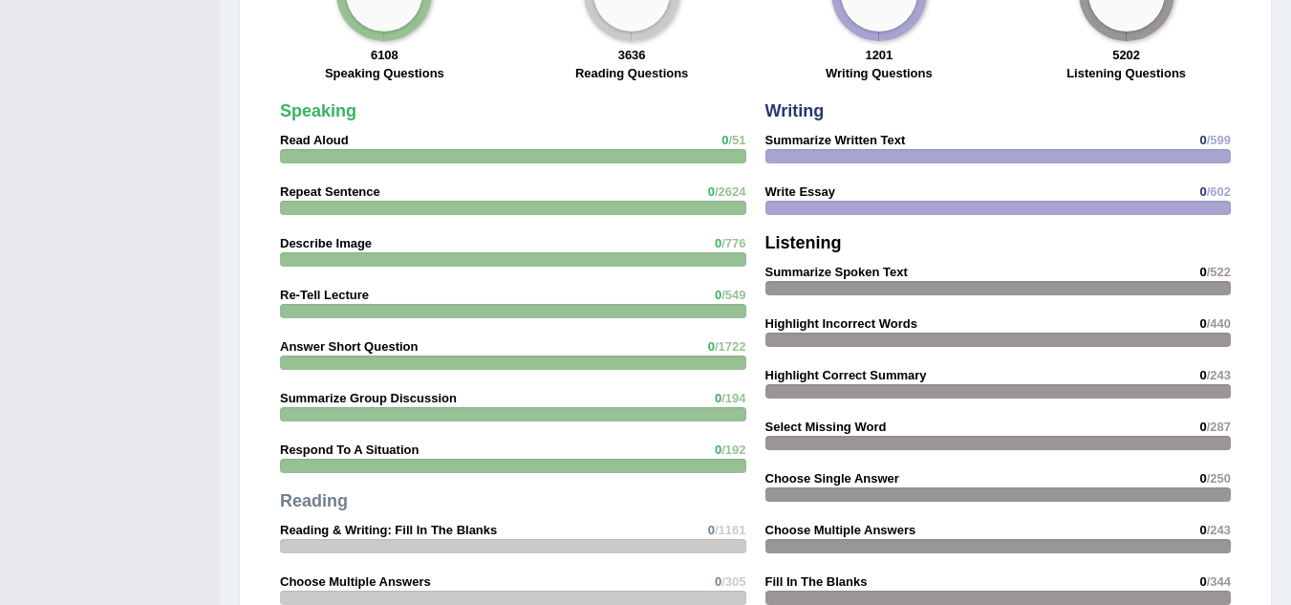
scroll to position [1406, 0]
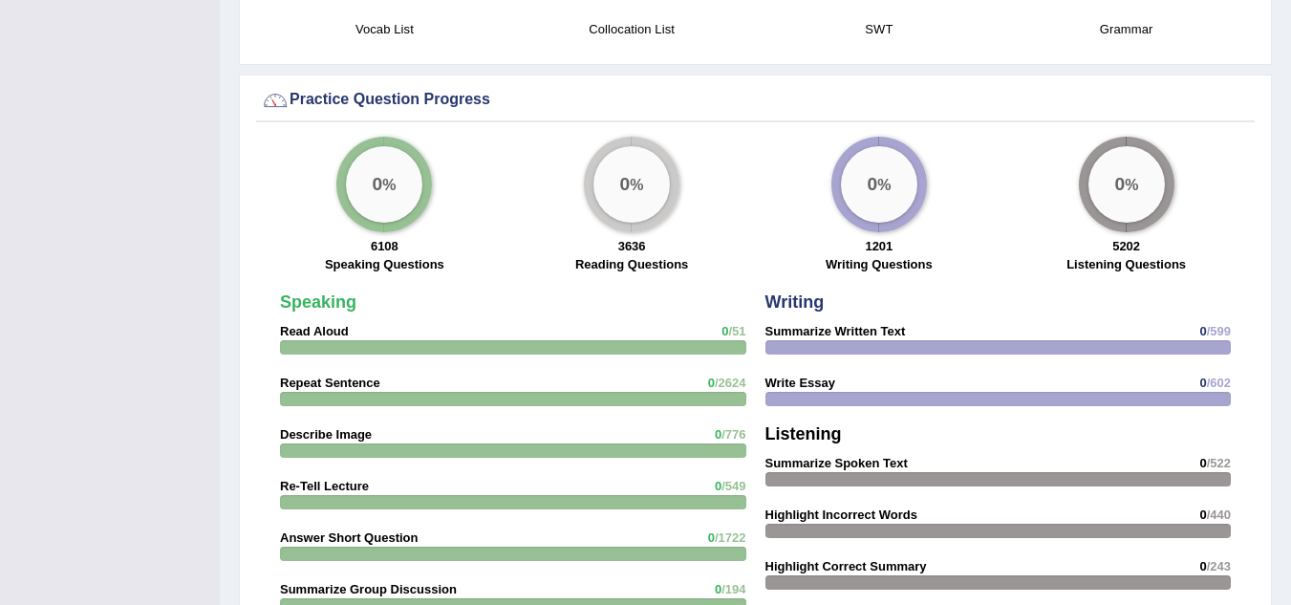
click at [391, 176] on div "0 %" at bounding box center [384, 184] width 76 height 76
click at [379, 255] on label "Speaking Questions" at bounding box center [384, 264] width 119 height 18
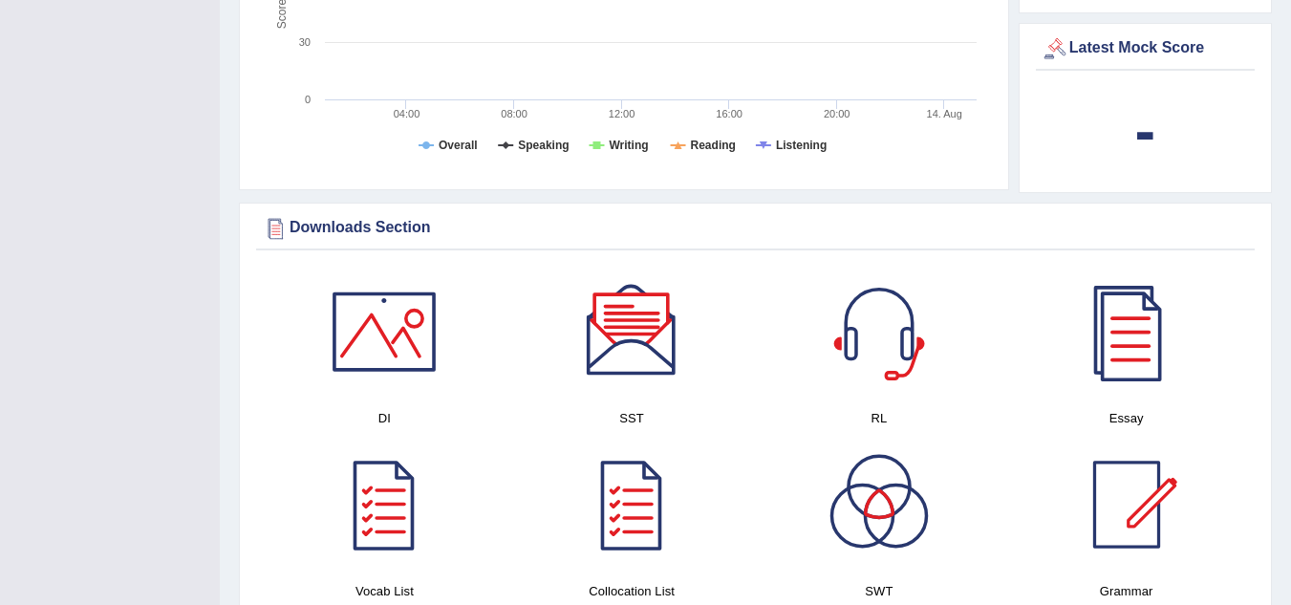
scroll to position [832, 0]
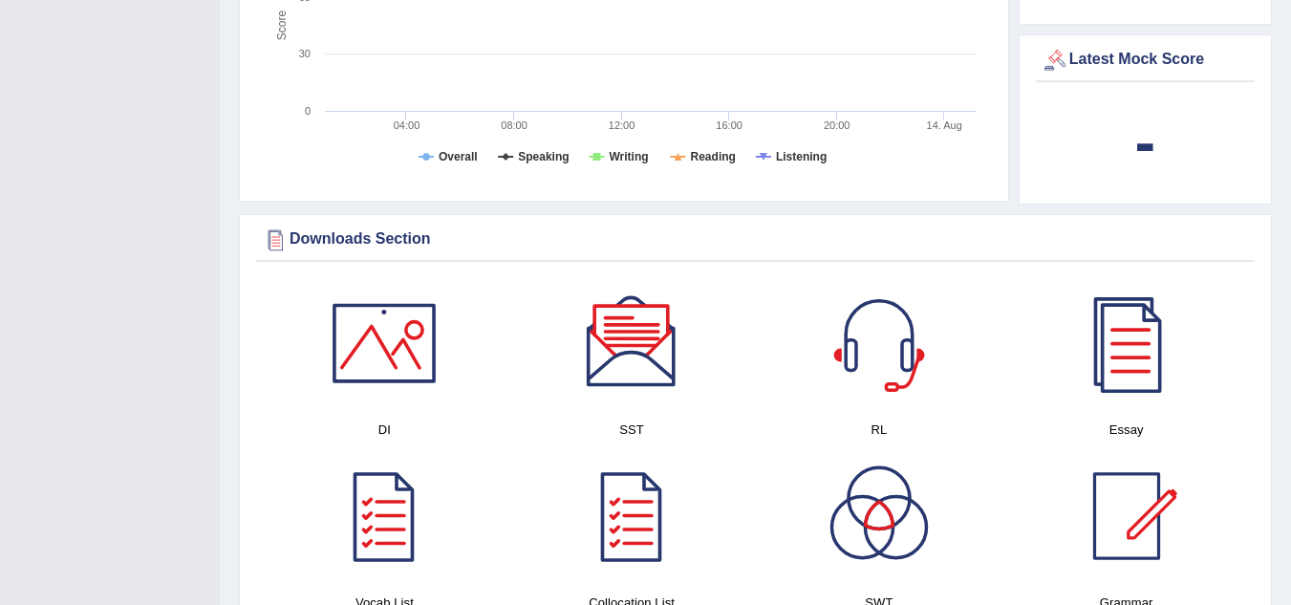
click at [364, 344] on div at bounding box center [384, 343] width 134 height 134
